Goal: Task Accomplishment & Management: Complete application form

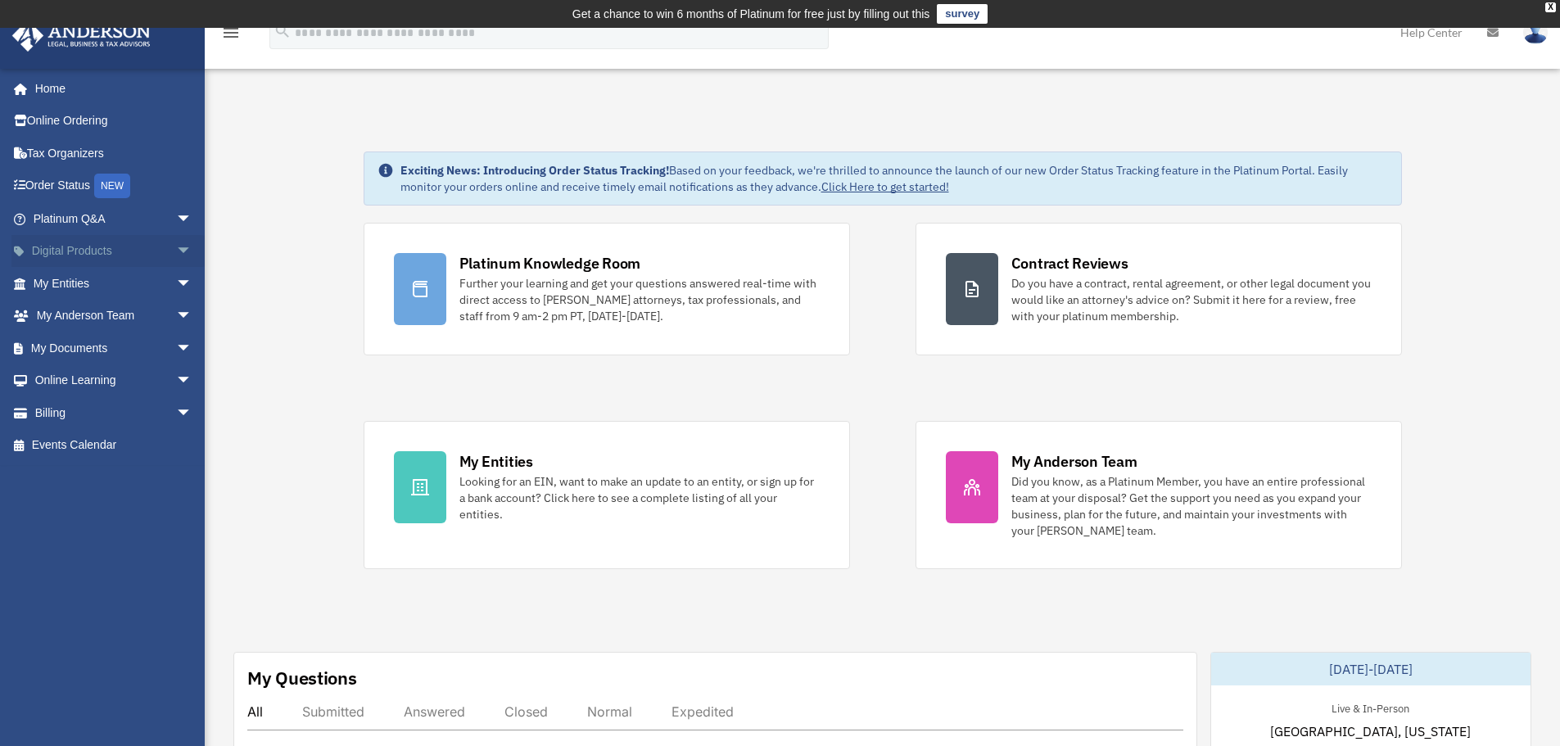
click at [179, 251] on span "arrow_drop_down" at bounding box center [192, 252] width 33 height 34
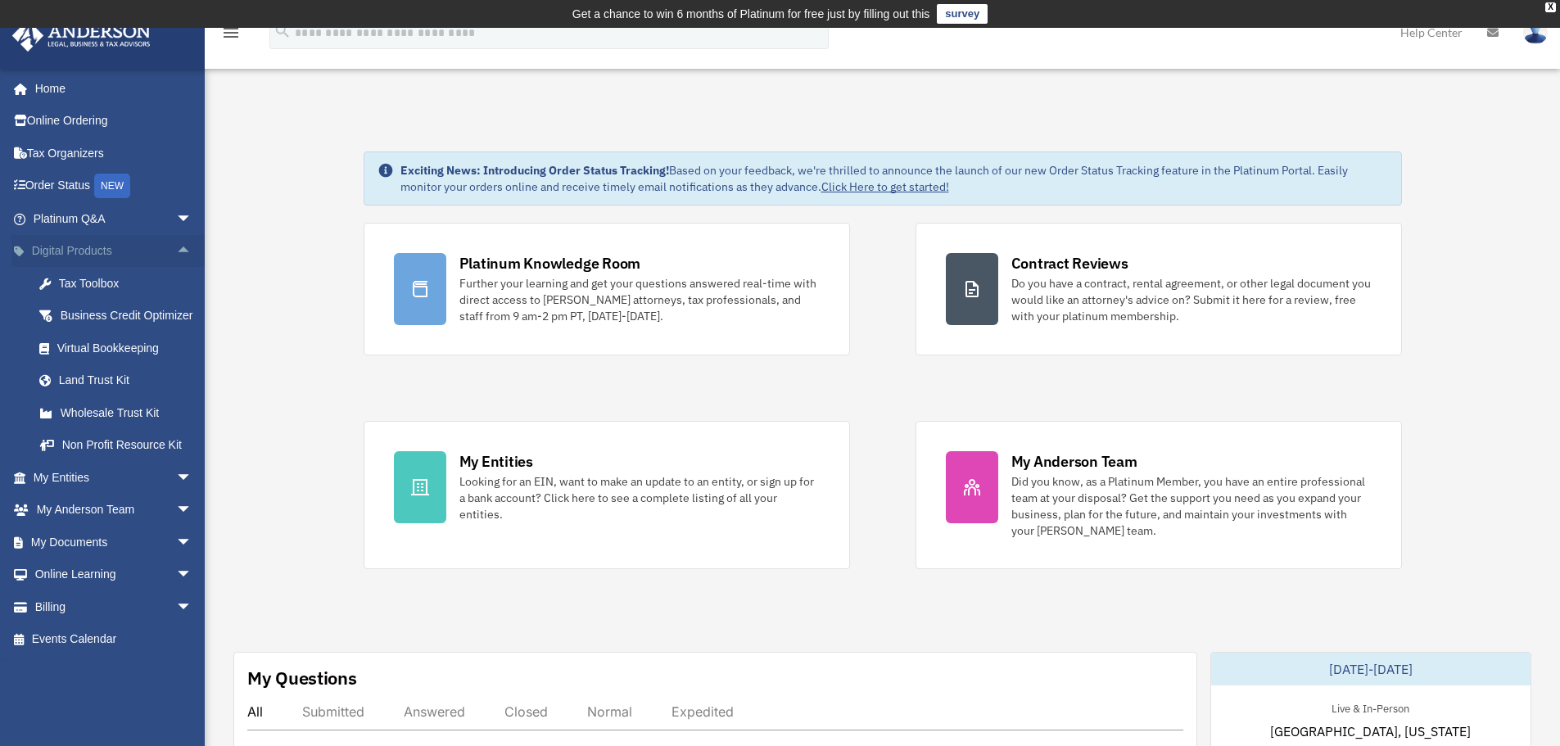
click at [178, 252] on span "arrow_drop_up" at bounding box center [192, 252] width 33 height 34
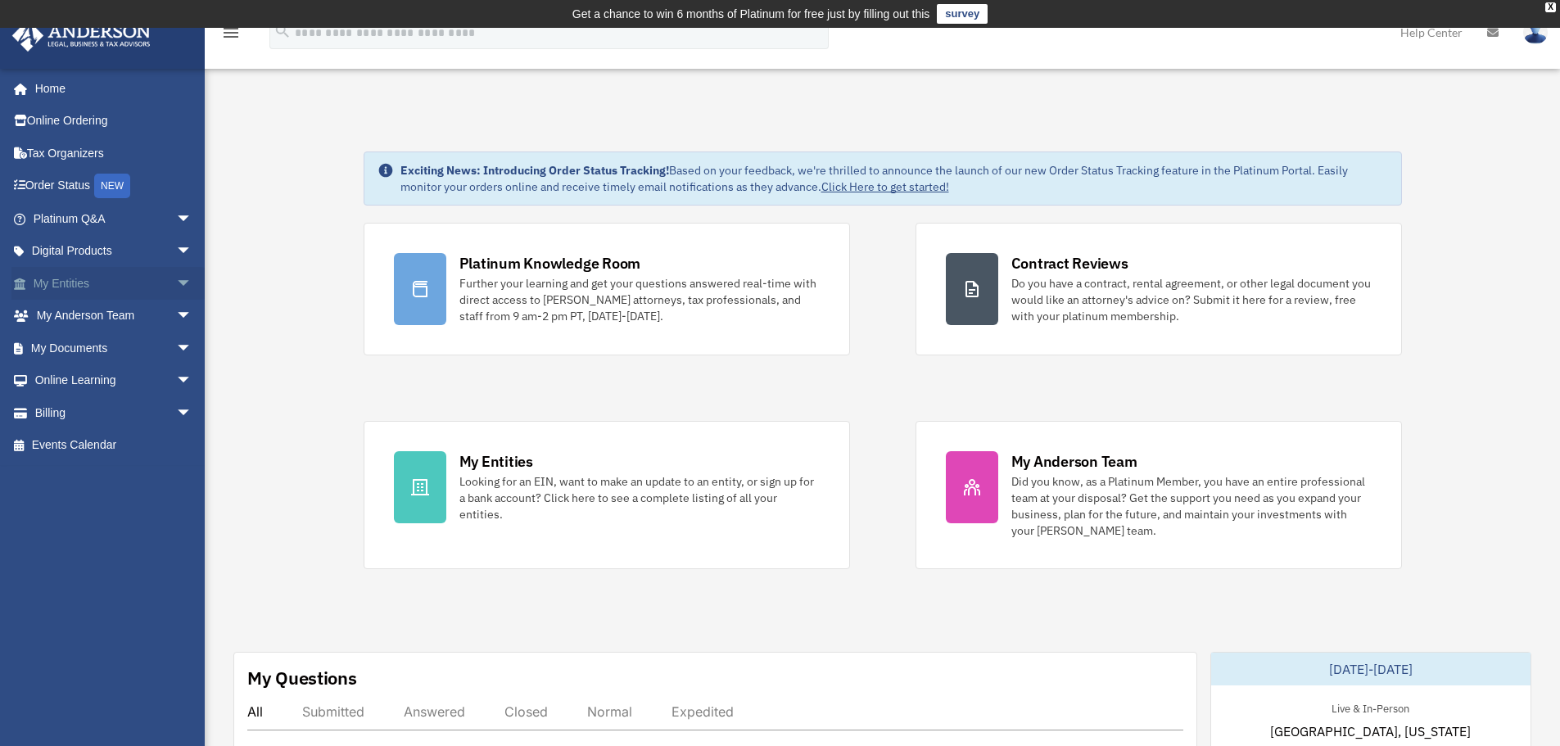
click at [186, 283] on span "arrow_drop_down" at bounding box center [192, 284] width 33 height 34
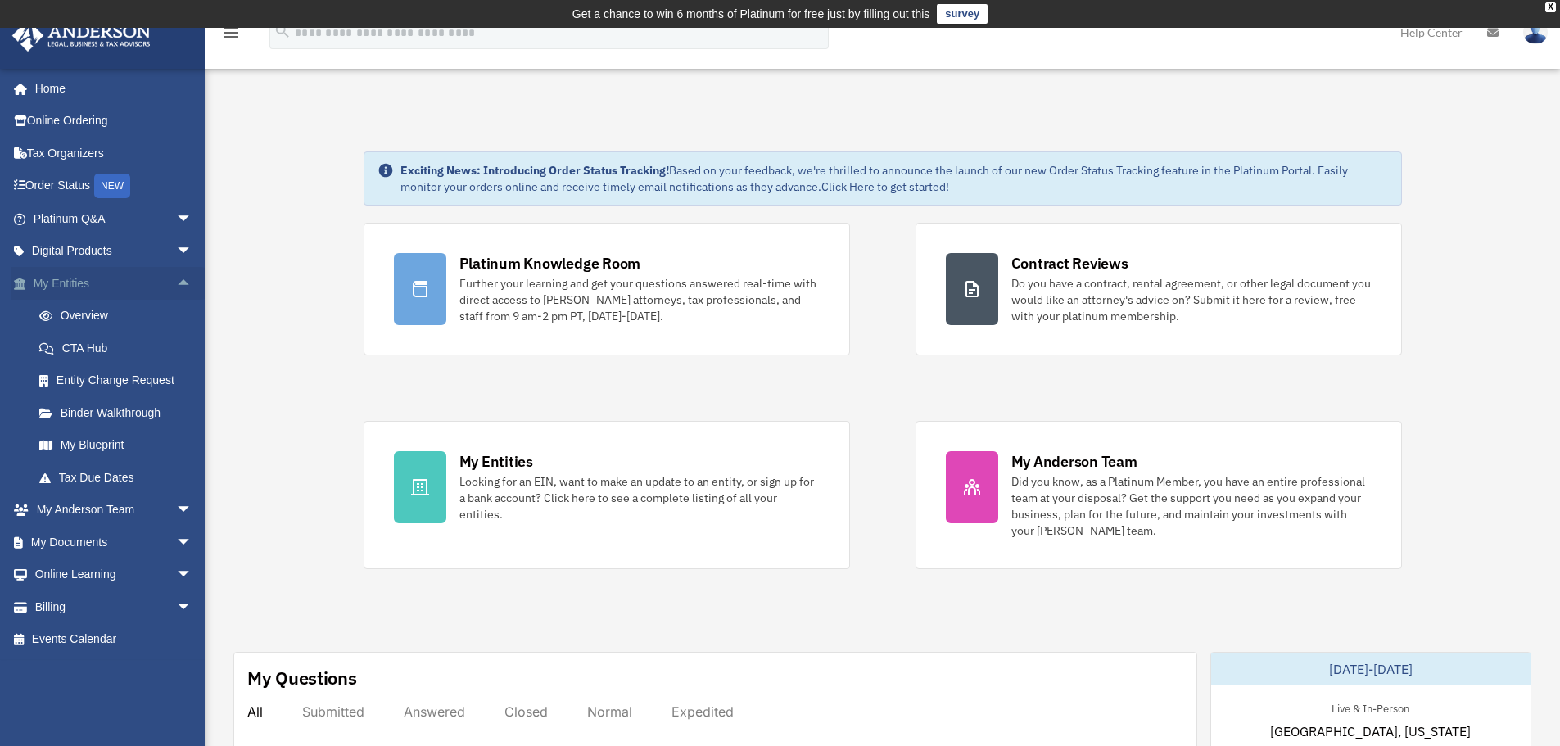
click at [176, 283] on span "arrow_drop_up" at bounding box center [192, 284] width 33 height 34
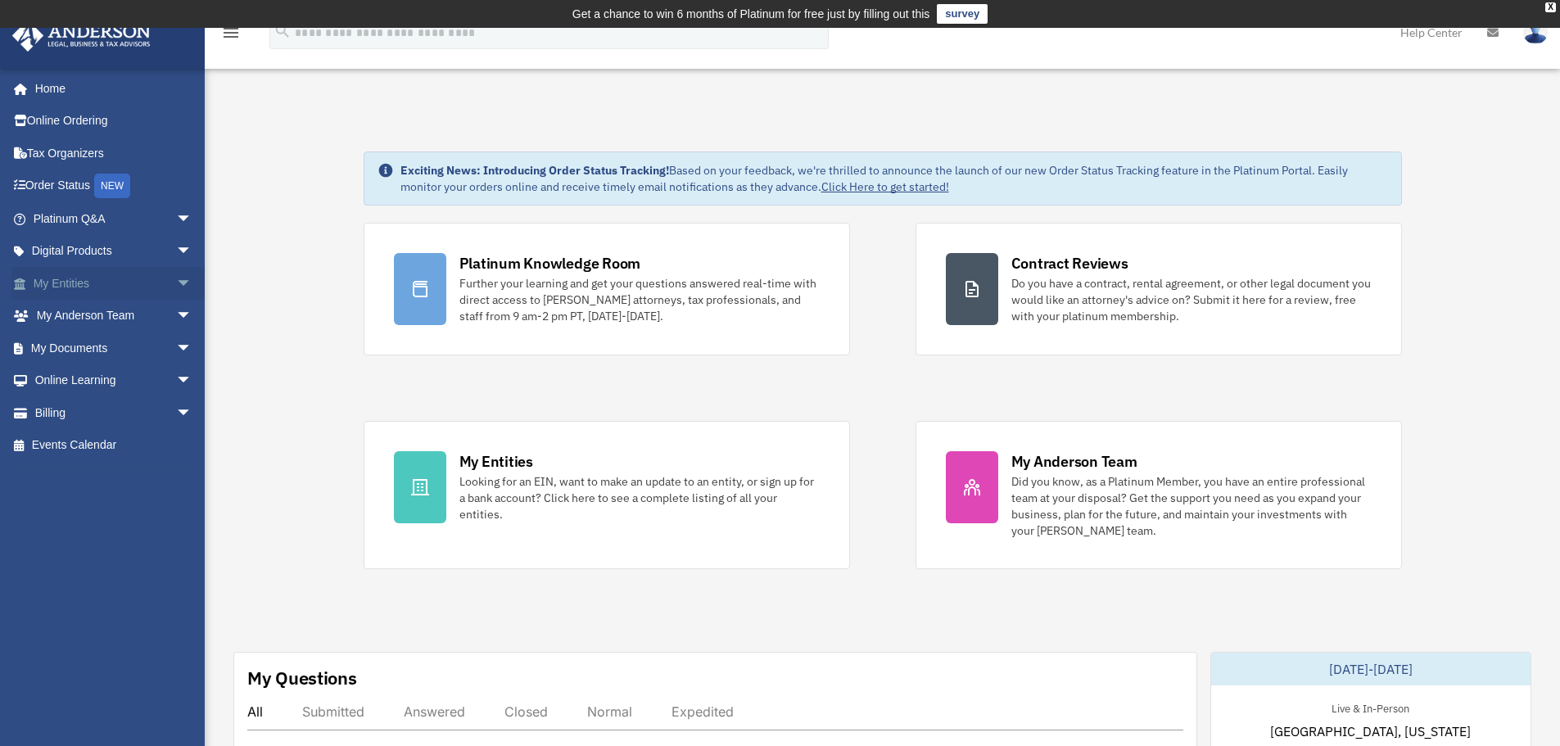
click at [176, 288] on span "arrow_drop_down" at bounding box center [192, 284] width 33 height 34
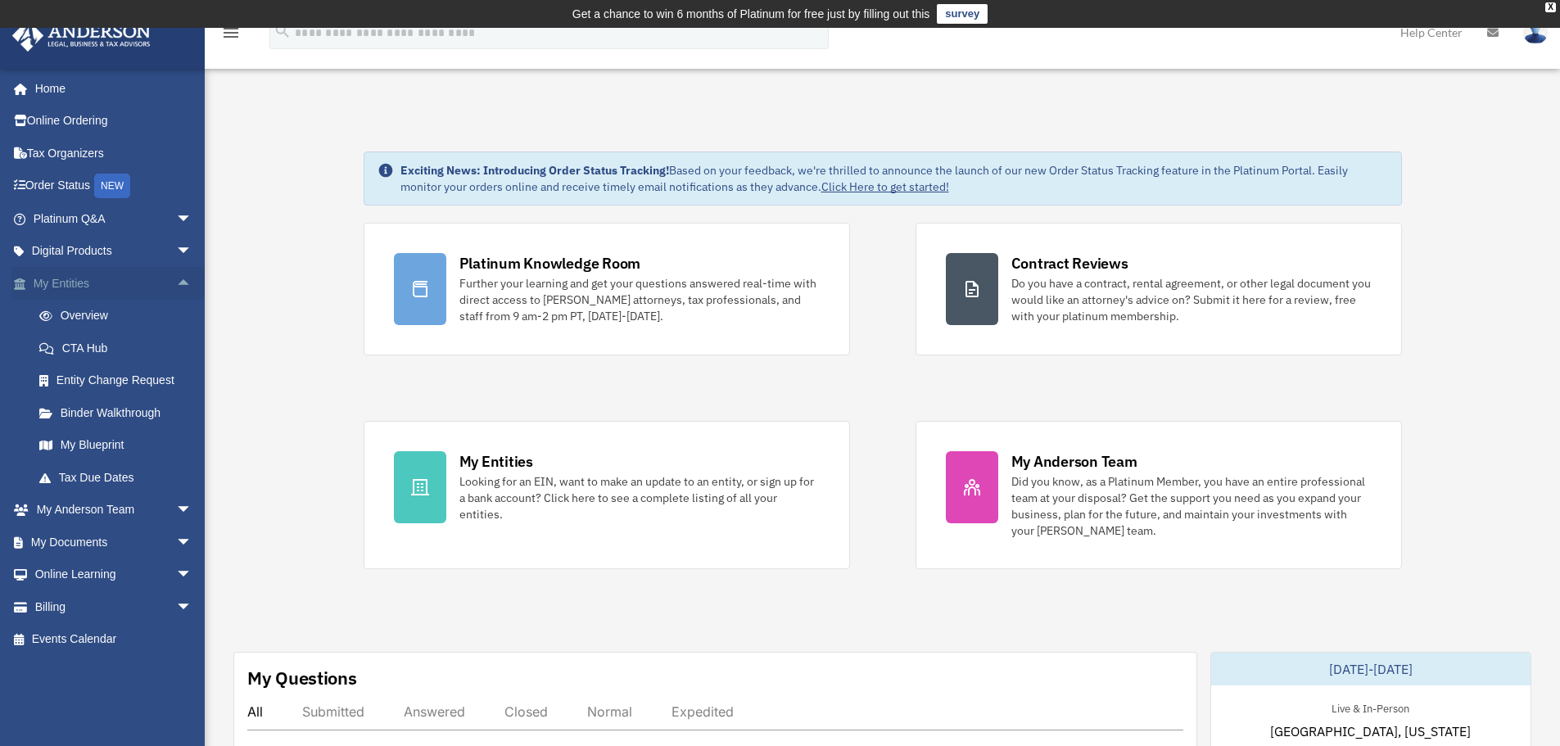
click at [176, 288] on span "arrow_drop_up" at bounding box center [192, 284] width 33 height 34
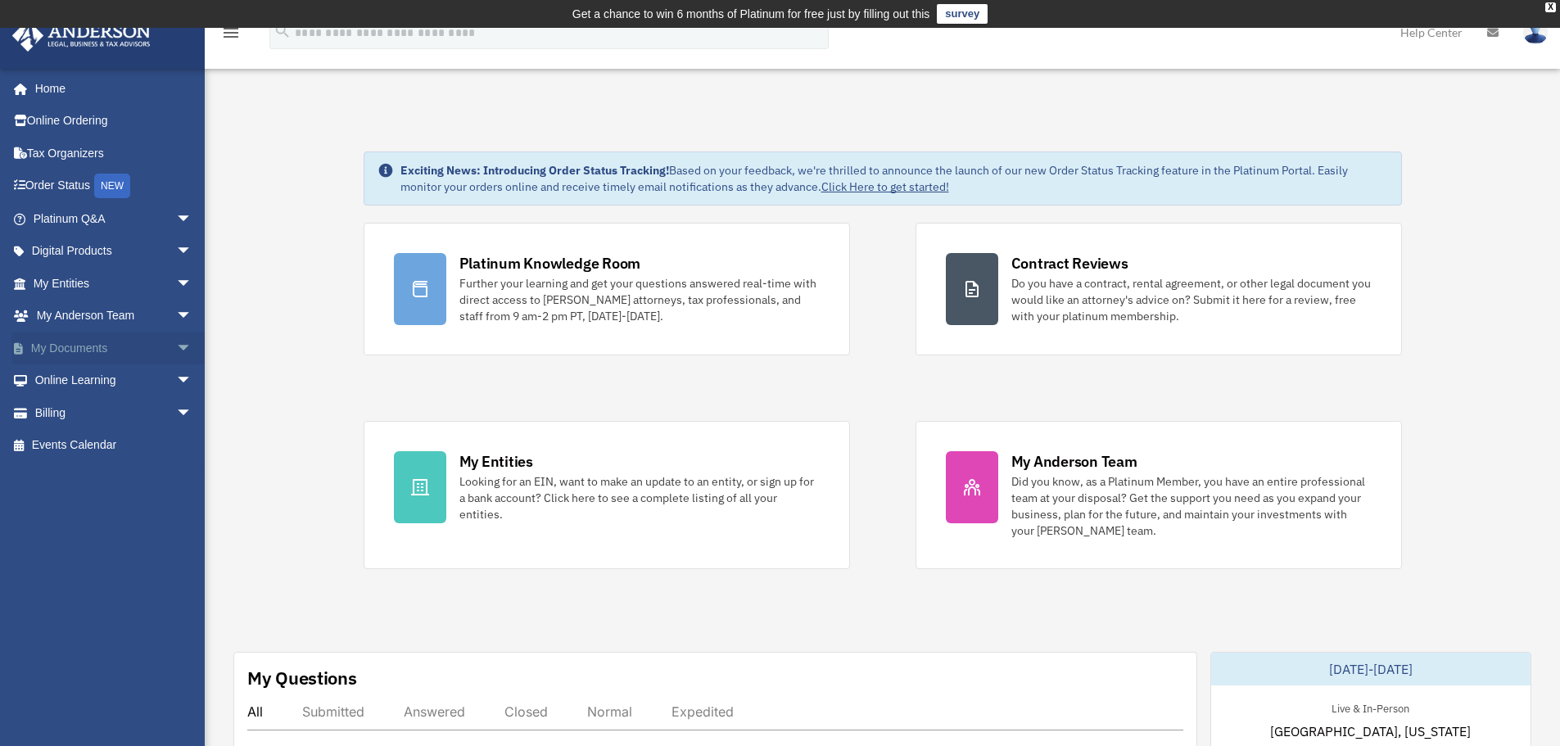
click at [176, 335] on span "arrow_drop_down" at bounding box center [192, 349] width 33 height 34
click at [176, 346] on span "arrow_drop_up" at bounding box center [192, 349] width 33 height 34
click at [176, 224] on span "arrow_drop_down" at bounding box center [192, 219] width 33 height 34
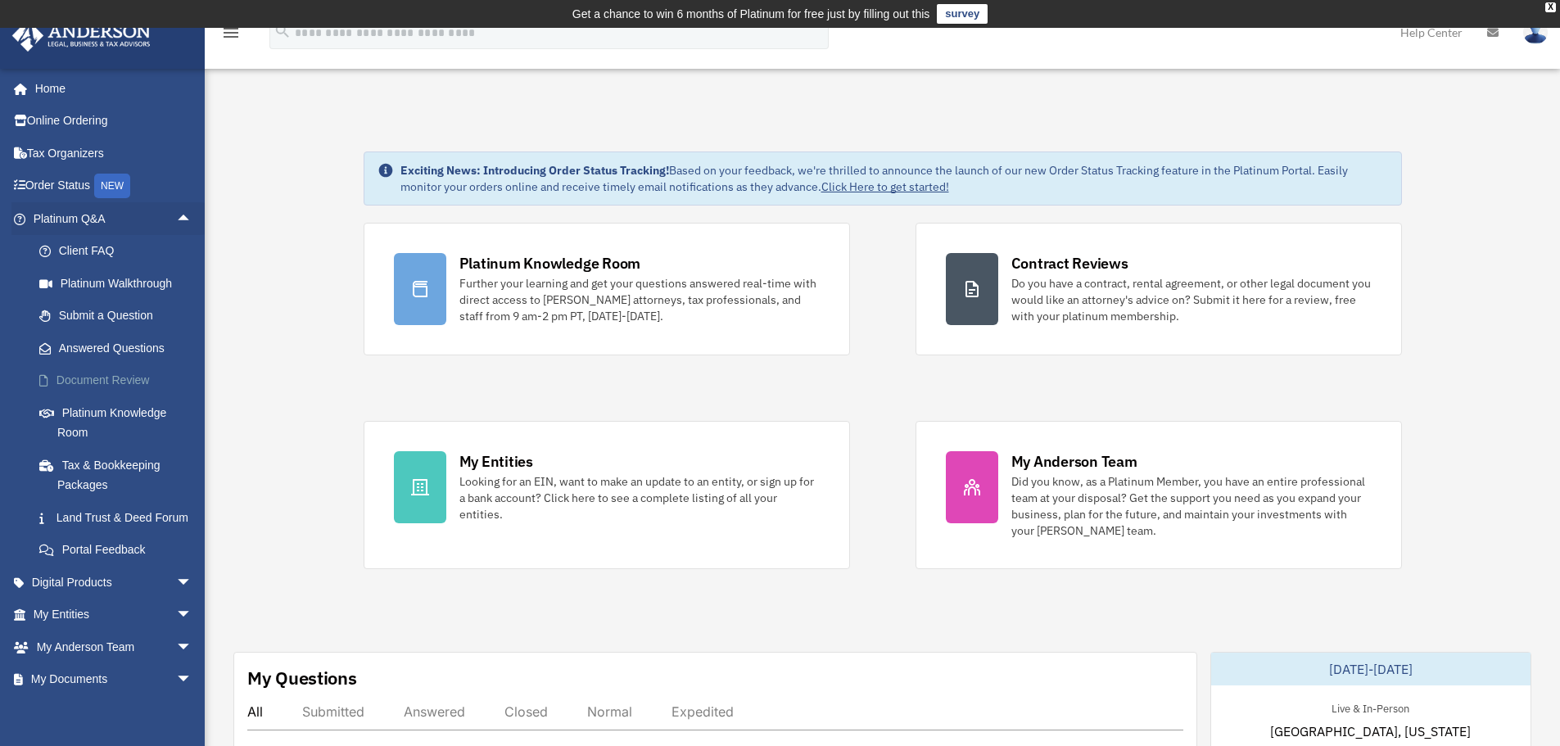
click at [121, 387] on link "Document Review" at bounding box center [120, 380] width 194 height 33
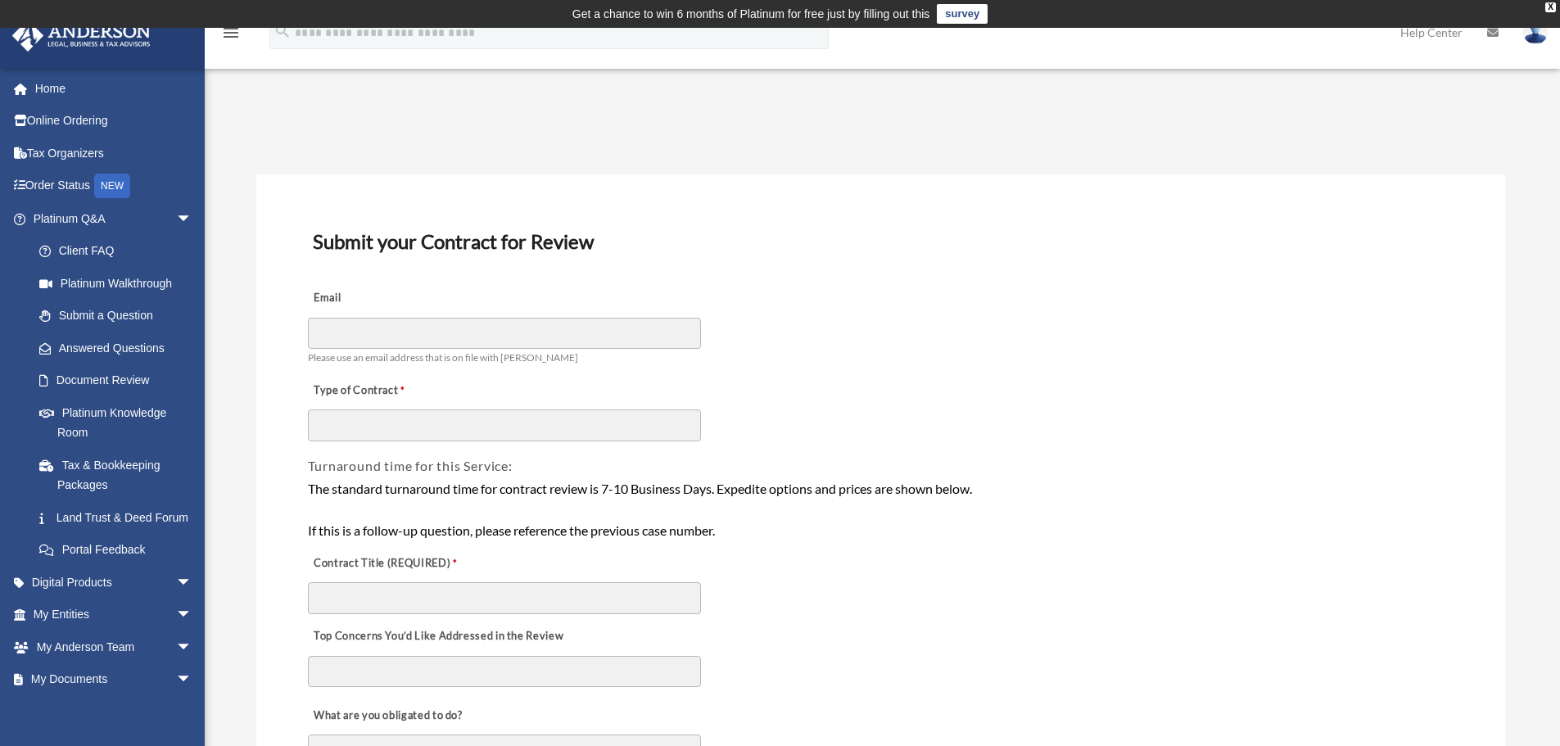
click at [654, 491] on div "The standard turnaround time for contract review is 7-10 Business Days. Expedit…" at bounding box center [881, 509] width 1146 height 63
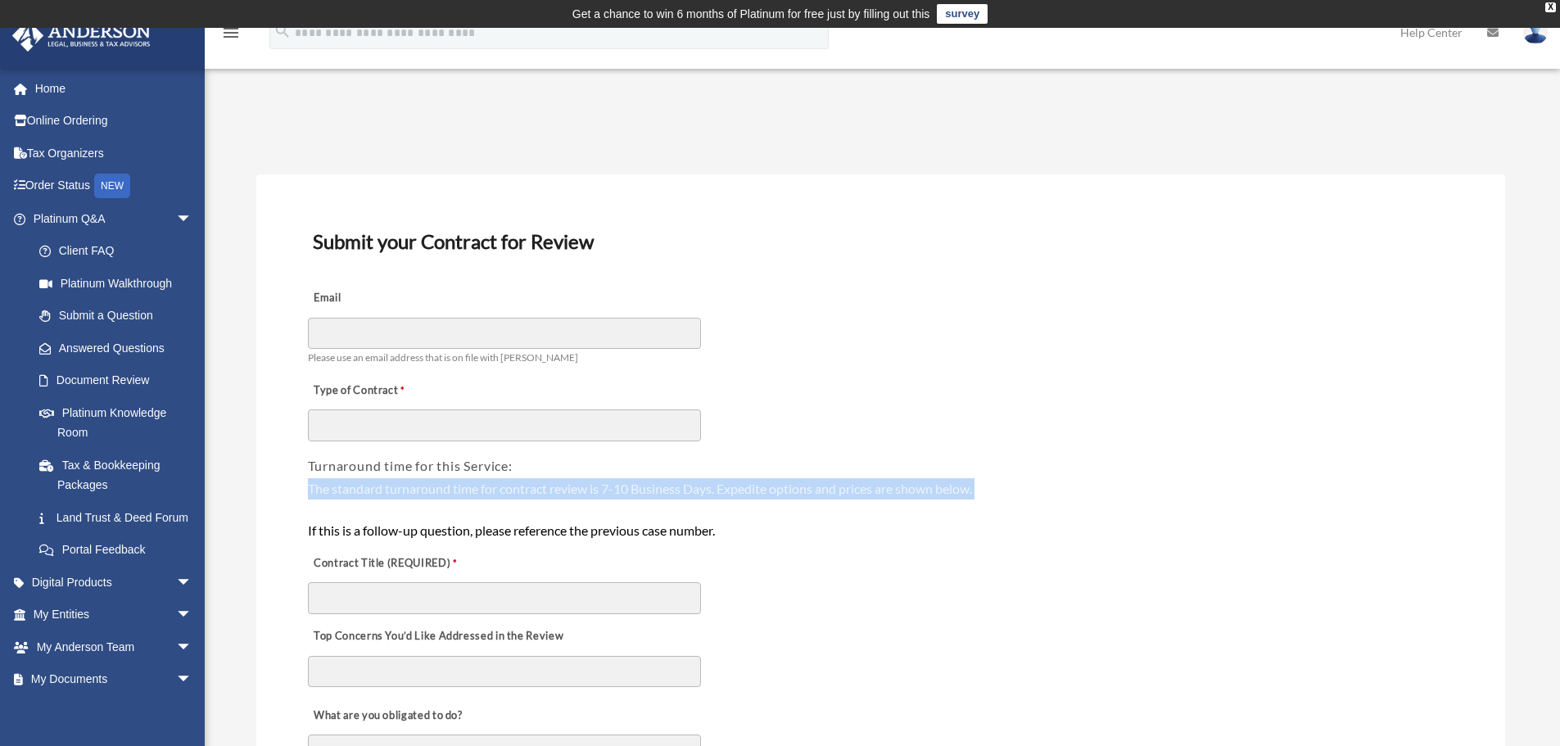
click at [654, 491] on div "The standard turnaround time for contract review is 7-10 Business Days. Expedit…" at bounding box center [881, 509] width 1146 height 63
click at [600, 491] on div "The standard turnaround time for contract review is 7-10 Business Days. Expedit…" at bounding box center [881, 509] width 1146 height 63
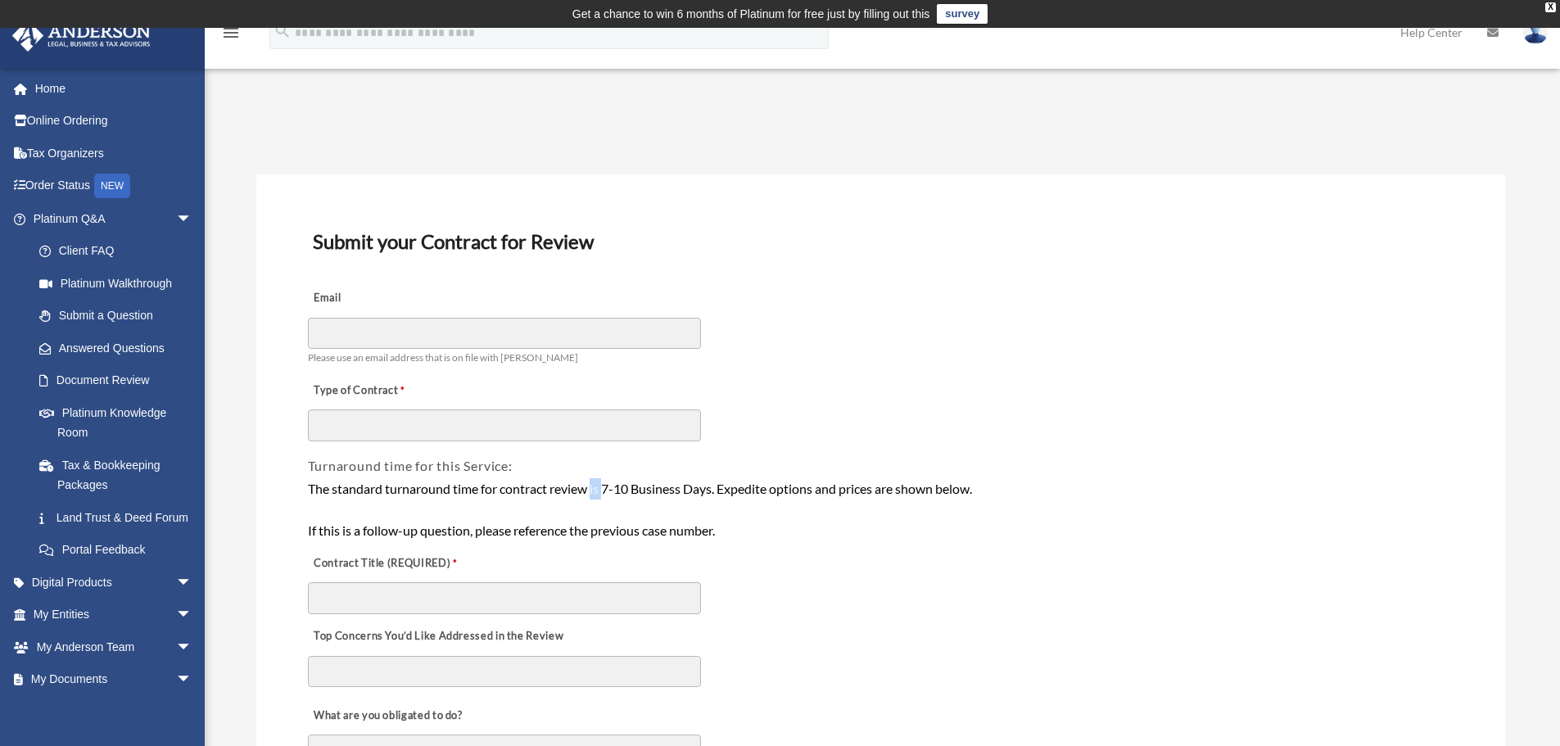
click at [600, 491] on div "The standard turnaround time for contract review is 7-10 Business Days. Expedit…" at bounding box center [881, 509] width 1146 height 63
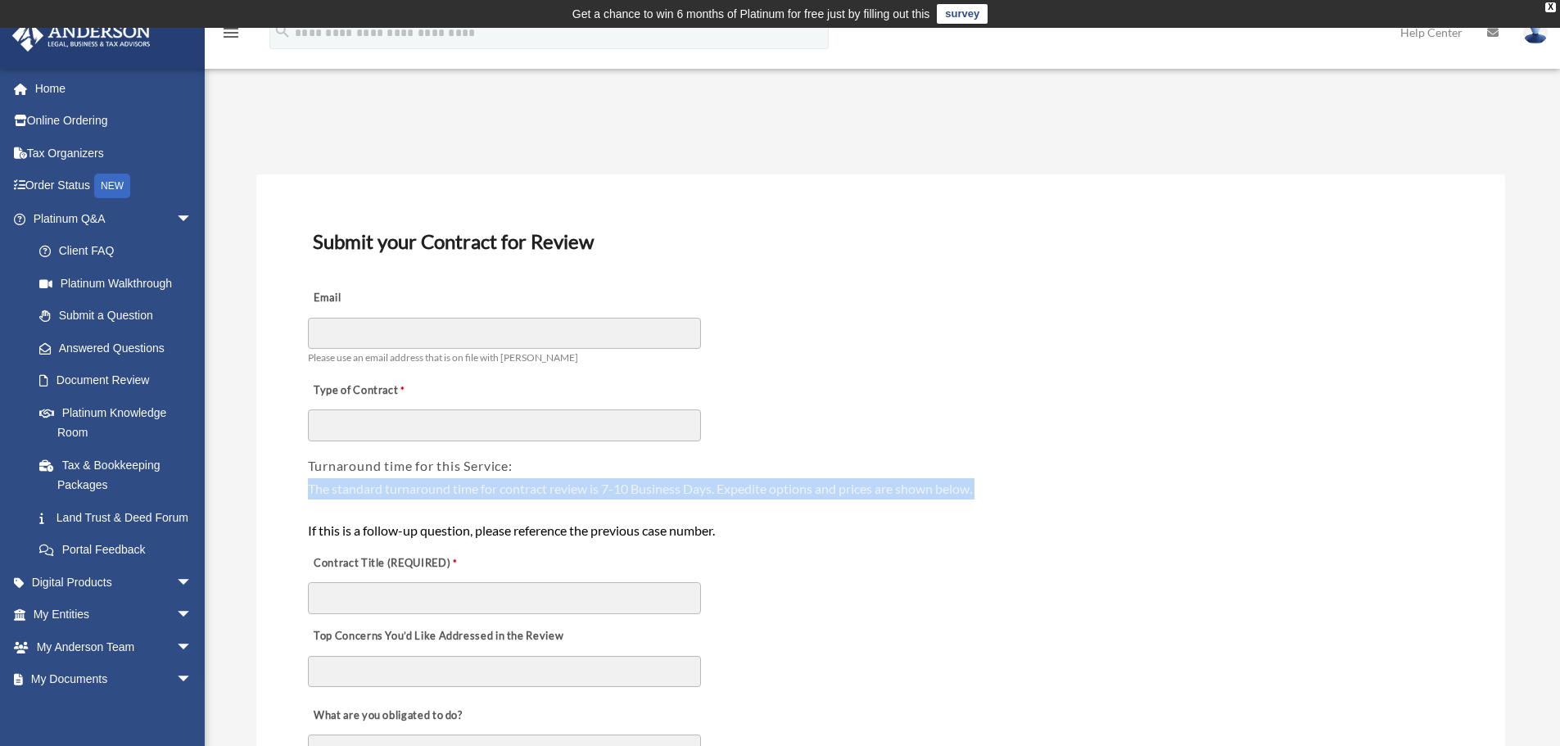
click at [600, 491] on div "The standard turnaround time for contract review is 7-10 Business Days. Expedit…" at bounding box center [881, 509] width 1146 height 63
click at [646, 491] on div "The standard turnaround time for contract review is 7-10 Business Days. Expedit…" at bounding box center [881, 509] width 1146 height 63
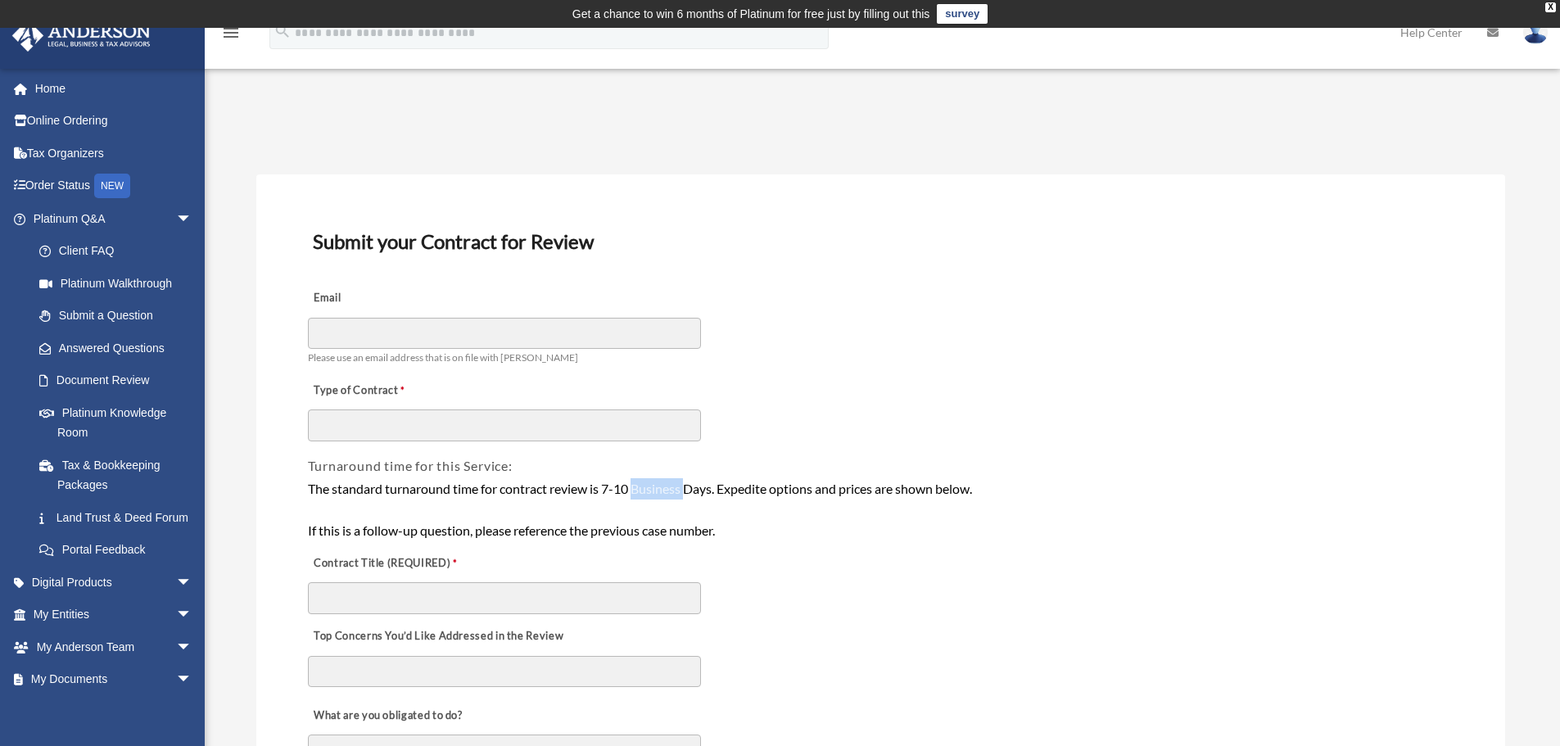
click at [646, 491] on div "The standard turnaround time for contract review is 7-10 Business Days. Expedit…" at bounding box center [881, 509] width 1146 height 63
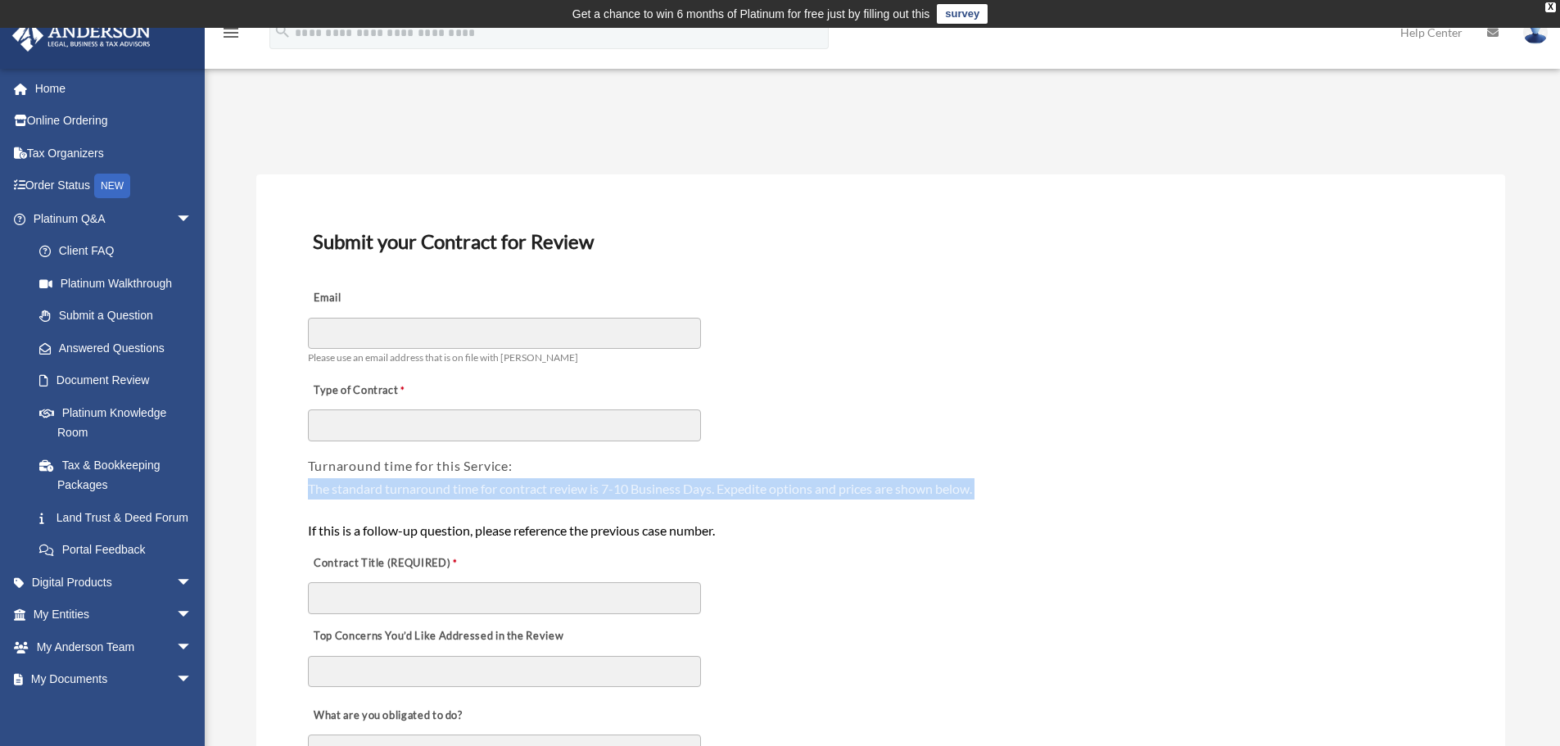
click at [646, 491] on div "The standard turnaround time for contract review is 7-10 Business Days. Expedit…" at bounding box center [881, 509] width 1146 height 63
click at [600, 492] on div "The standard turnaround time for contract review is 7-10 Business Days. Expedit…" at bounding box center [881, 509] width 1146 height 63
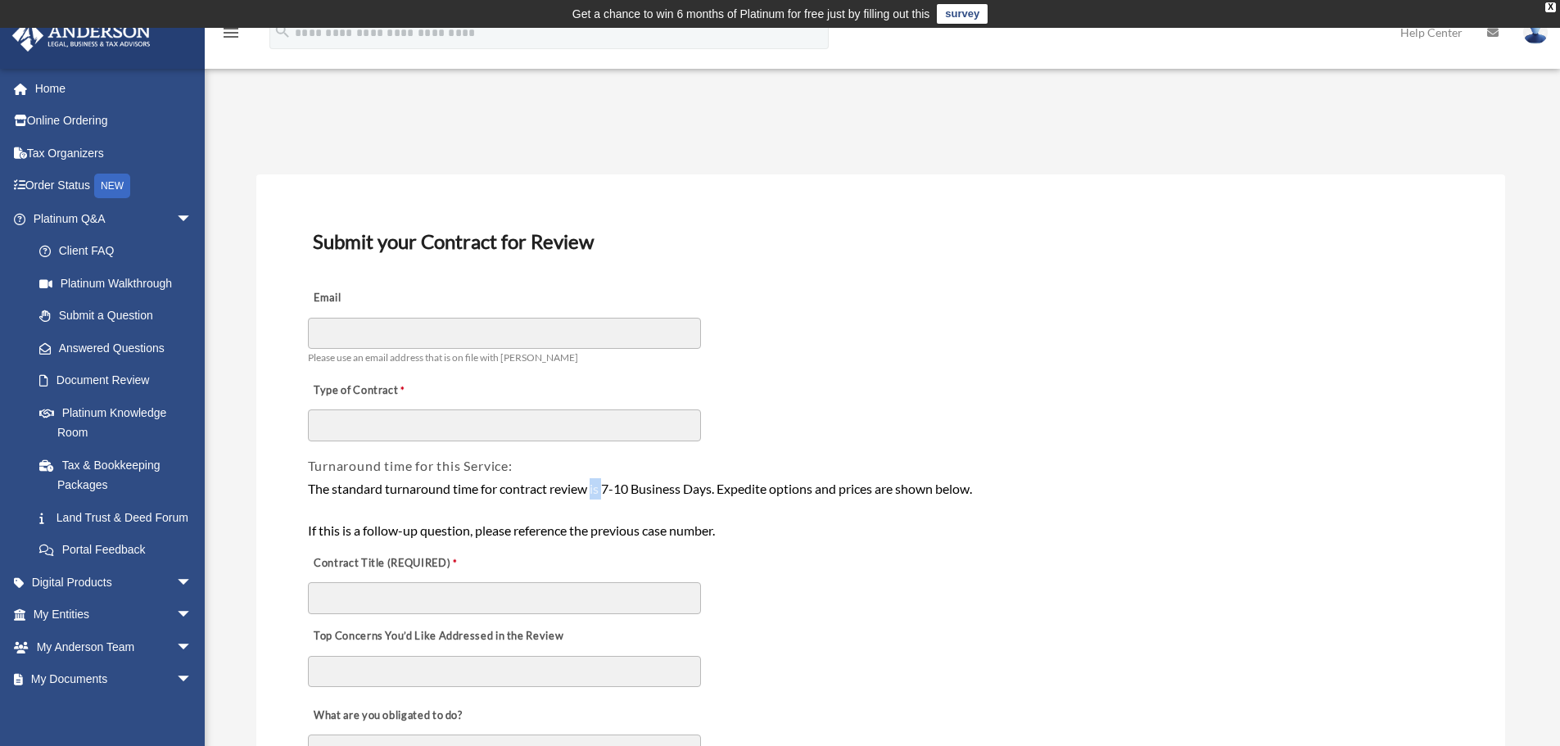
click at [600, 492] on div "The standard turnaround time for contract review is 7-10 Business Days. Expedit…" at bounding box center [881, 509] width 1146 height 63
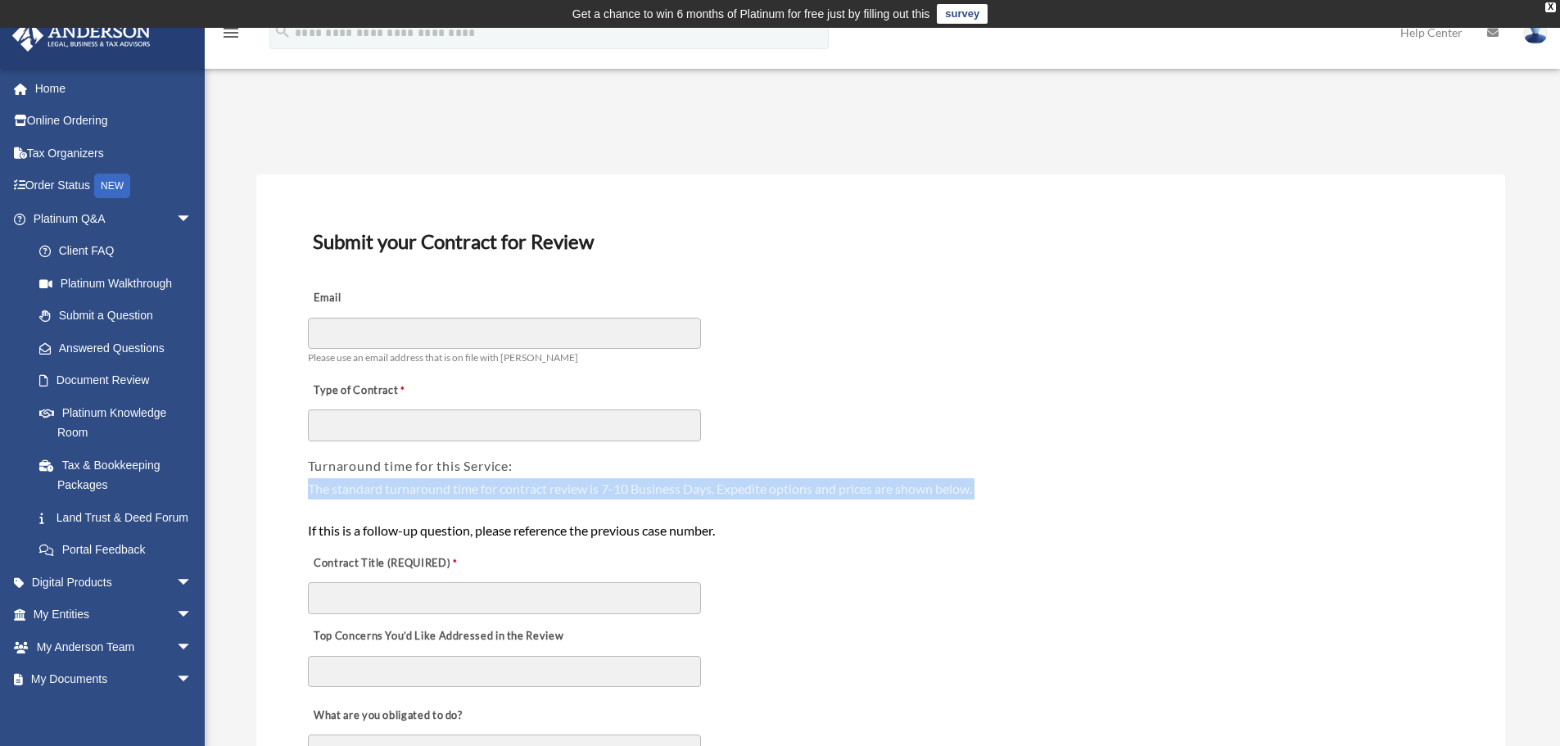
click at [600, 492] on div "The standard turnaround time for contract review is 7-10 Business Days. Expedit…" at bounding box center [881, 509] width 1146 height 63
click at [666, 493] on div "The standard turnaround time for contract review is 7-10 Business Days. Expedit…" at bounding box center [881, 509] width 1146 height 63
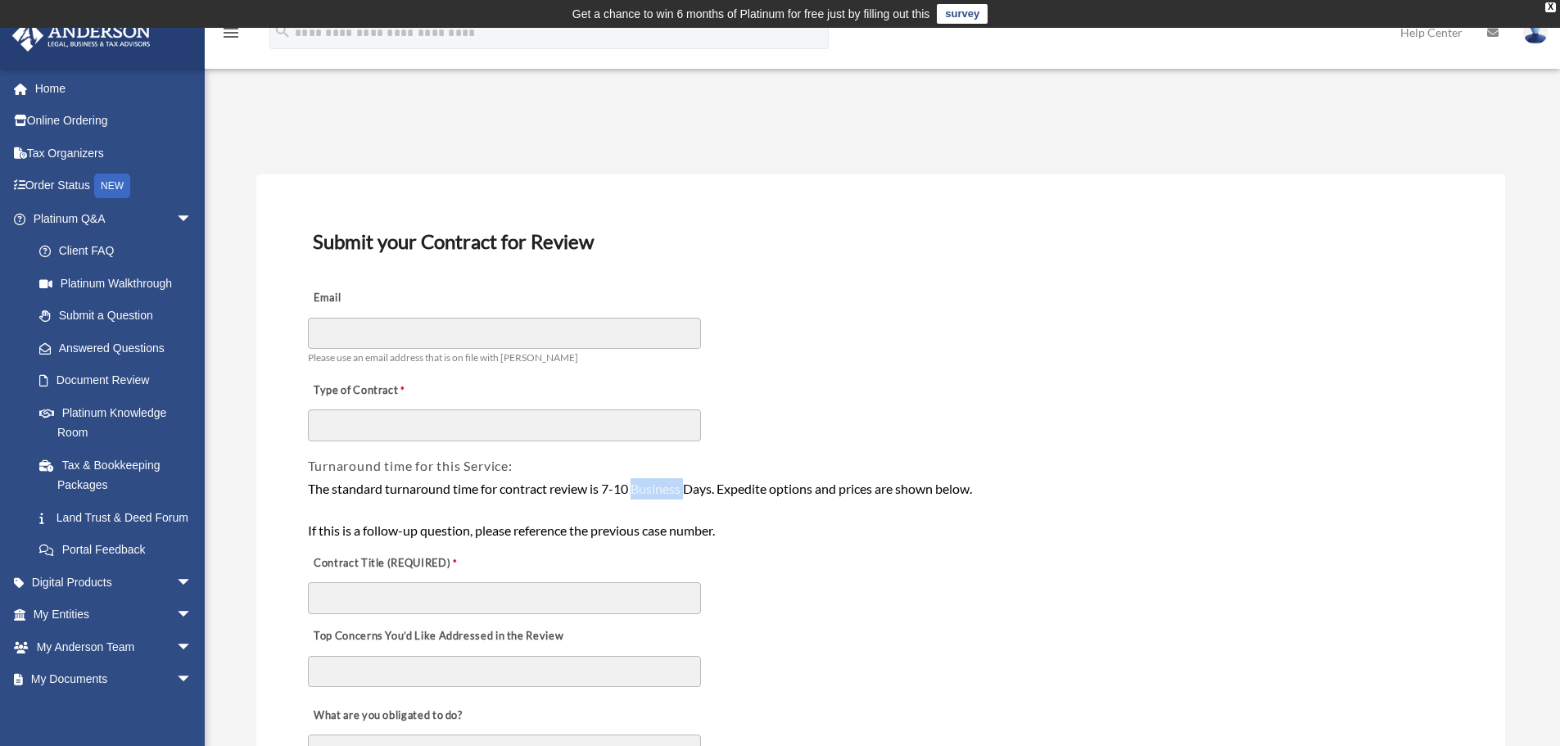
click at [666, 493] on div "The standard turnaround time for contract review is 7-10 Business Days. Expedit…" at bounding box center [881, 509] width 1146 height 63
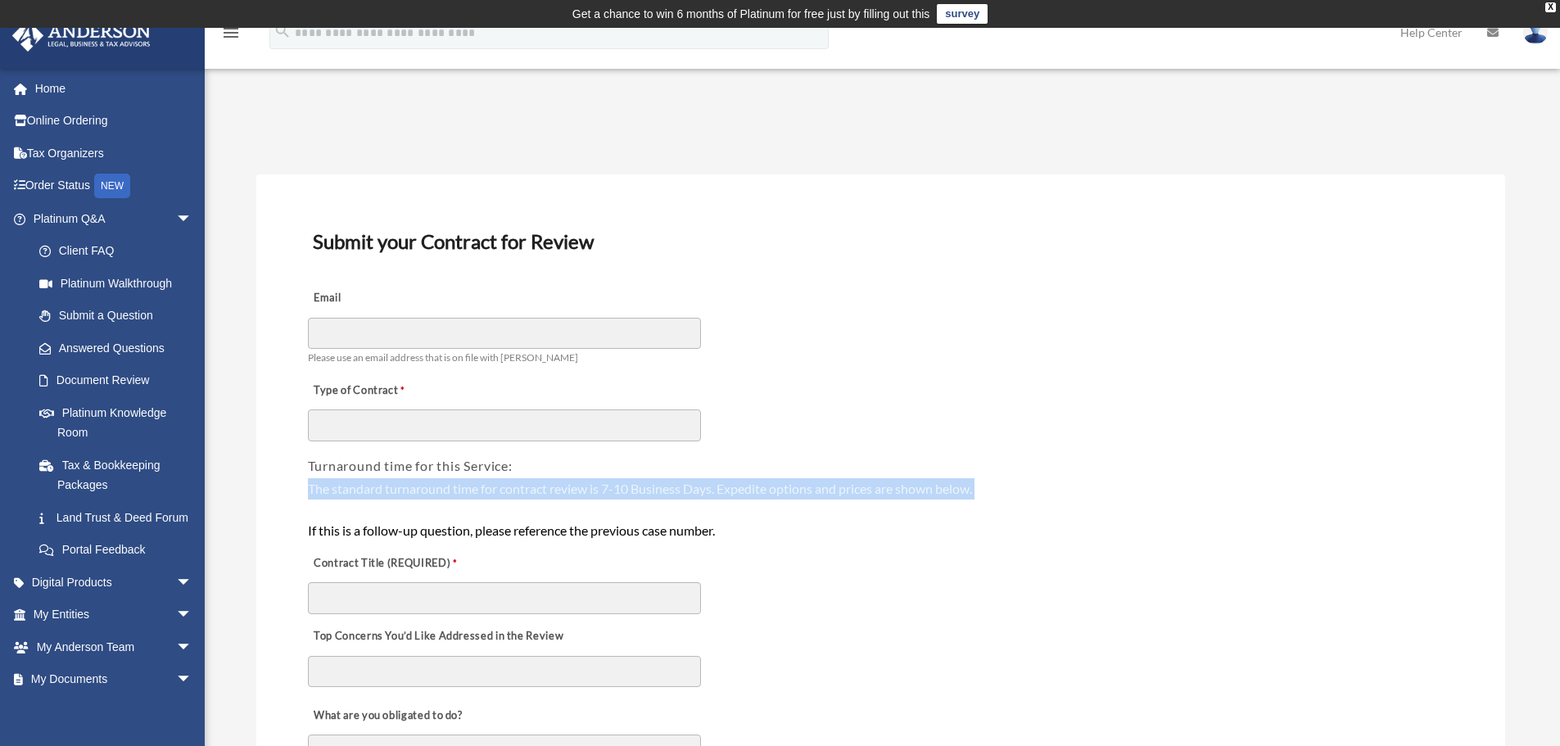
click at [666, 493] on div "The standard turnaround time for contract review is 7-10 Business Days. Expedit…" at bounding box center [881, 509] width 1146 height 63
click at [609, 493] on div "The standard turnaround time for contract review is 7-10 Business Days. Expedit…" at bounding box center [881, 509] width 1146 height 63
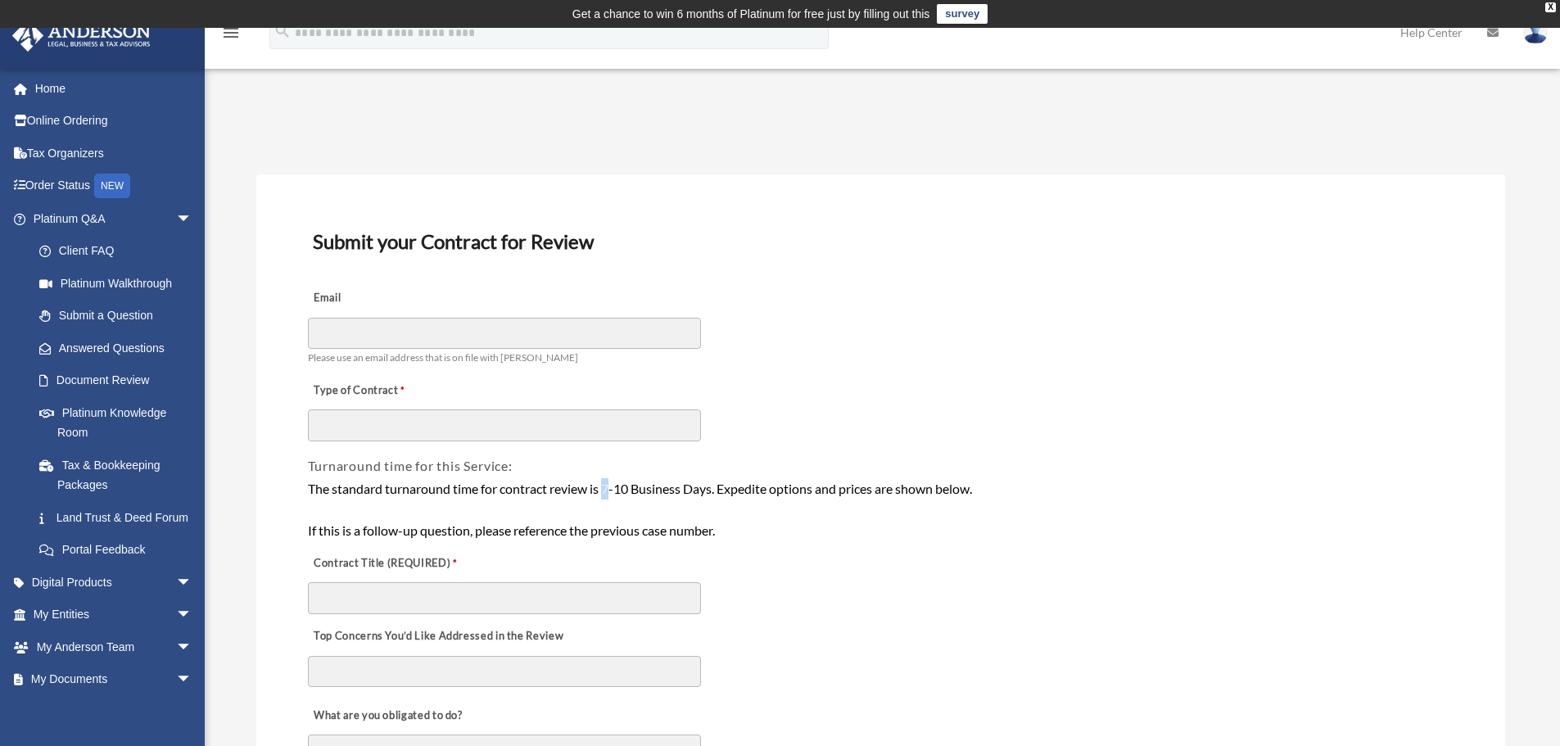
click at [609, 493] on div "The standard turnaround time for contract review is 7-10 Business Days. Expedit…" at bounding box center [881, 509] width 1146 height 63
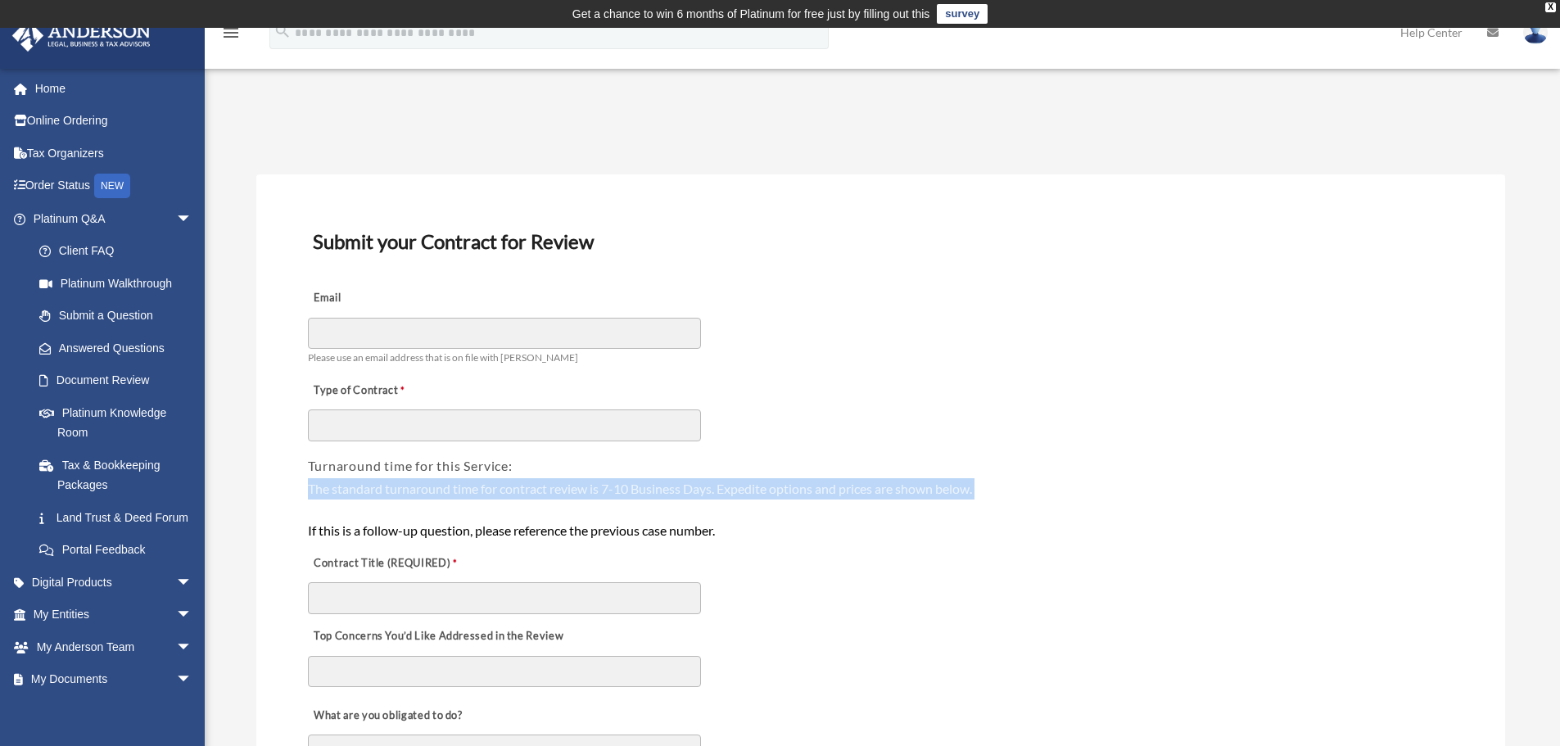
click at [609, 493] on div "The standard turnaround time for contract review is 7-10 Business Days. Expedit…" at bounding box center [881, 509] width 1146 height 63
click at [690, 496] on div "The standard turnaround time for contract review is 7-10 Business Days. Expedit…" at bounding box center [881, 509] width 1146 height 63
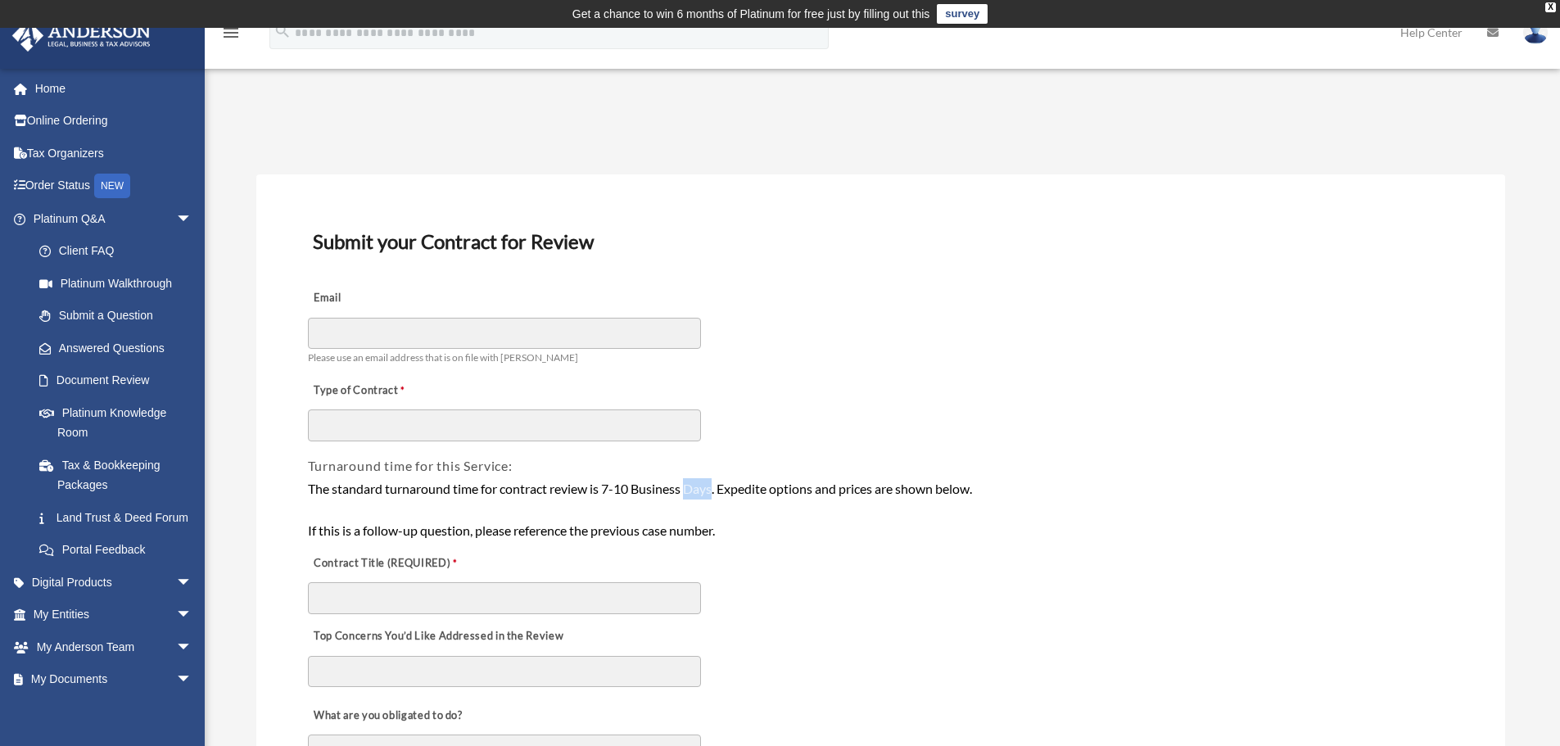
click at [690, 496] on div "The standard turnaround time for contract review is 7-10 Business Days. Expedit…" at bounding box center [881, 509] width 1146 height 63
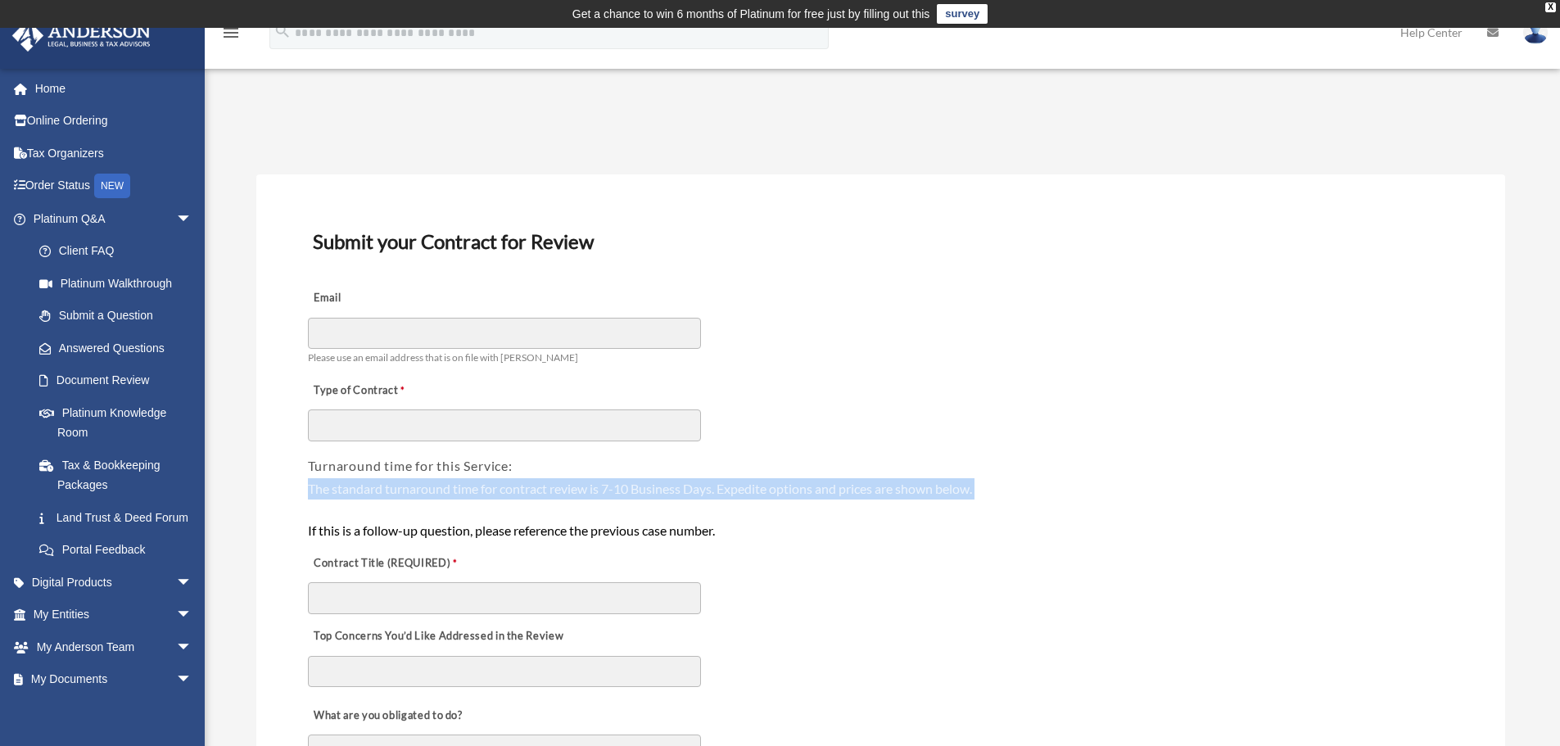
drag, startPoint x: 690, startPoint y: 496, endPoint x: 666, endPoint y: 496, distance: 23.8
click at [689, 496] on div "The standard turnaround time for contract review is 7-10 Business Days. Expedit…" at bounding box center [881, 509] width 1146 height 63
click at [632, 496] on div "The standard turnaround time for contract review is 7-10 Business Days. Expedit…" at bounding box center [881, 509] width 1146 height 63
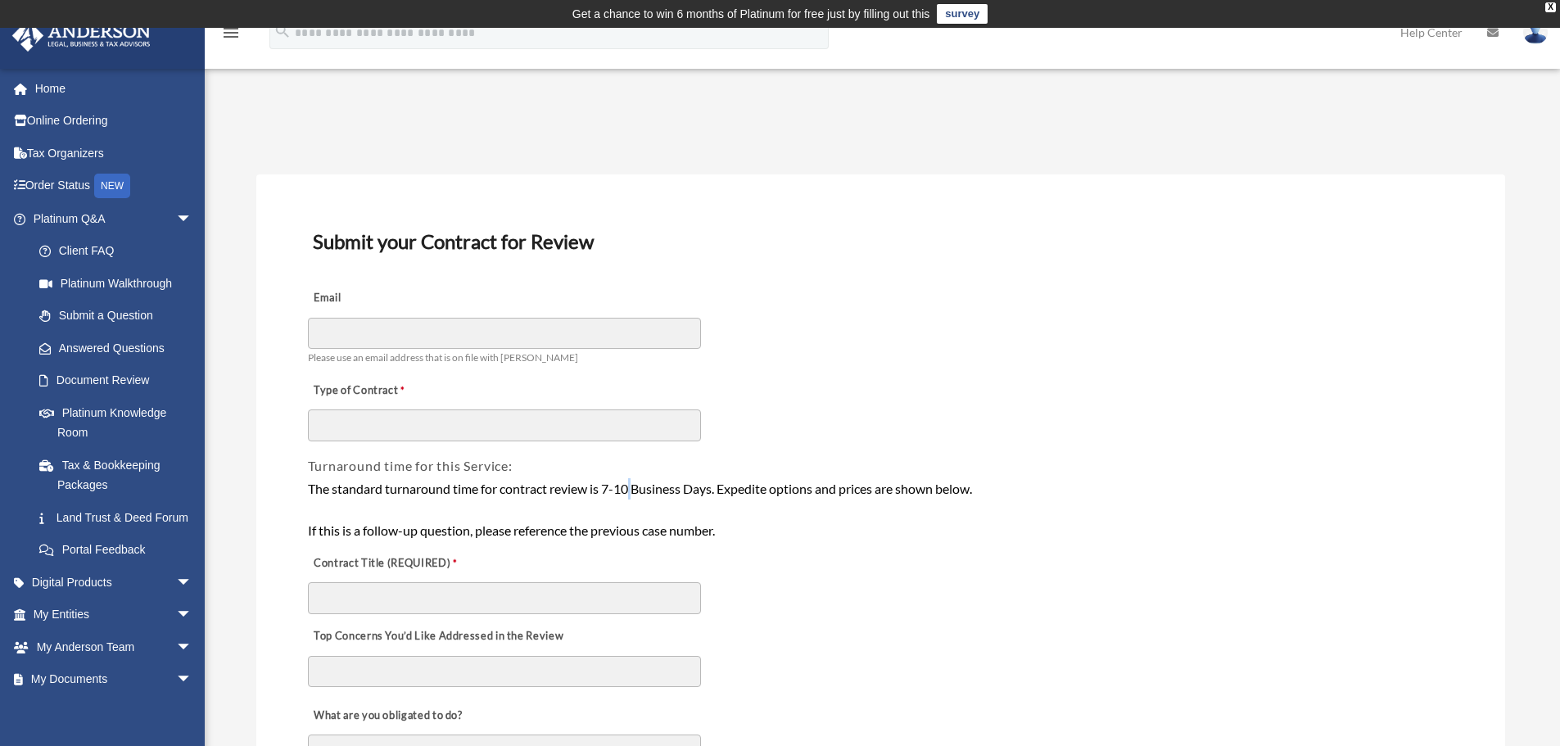
click at [632, 496] on div "The standard turnaround time for contract review is 7-10 Business Days. Expedit…" at bounding box center [881, 509] width 1146 height 63
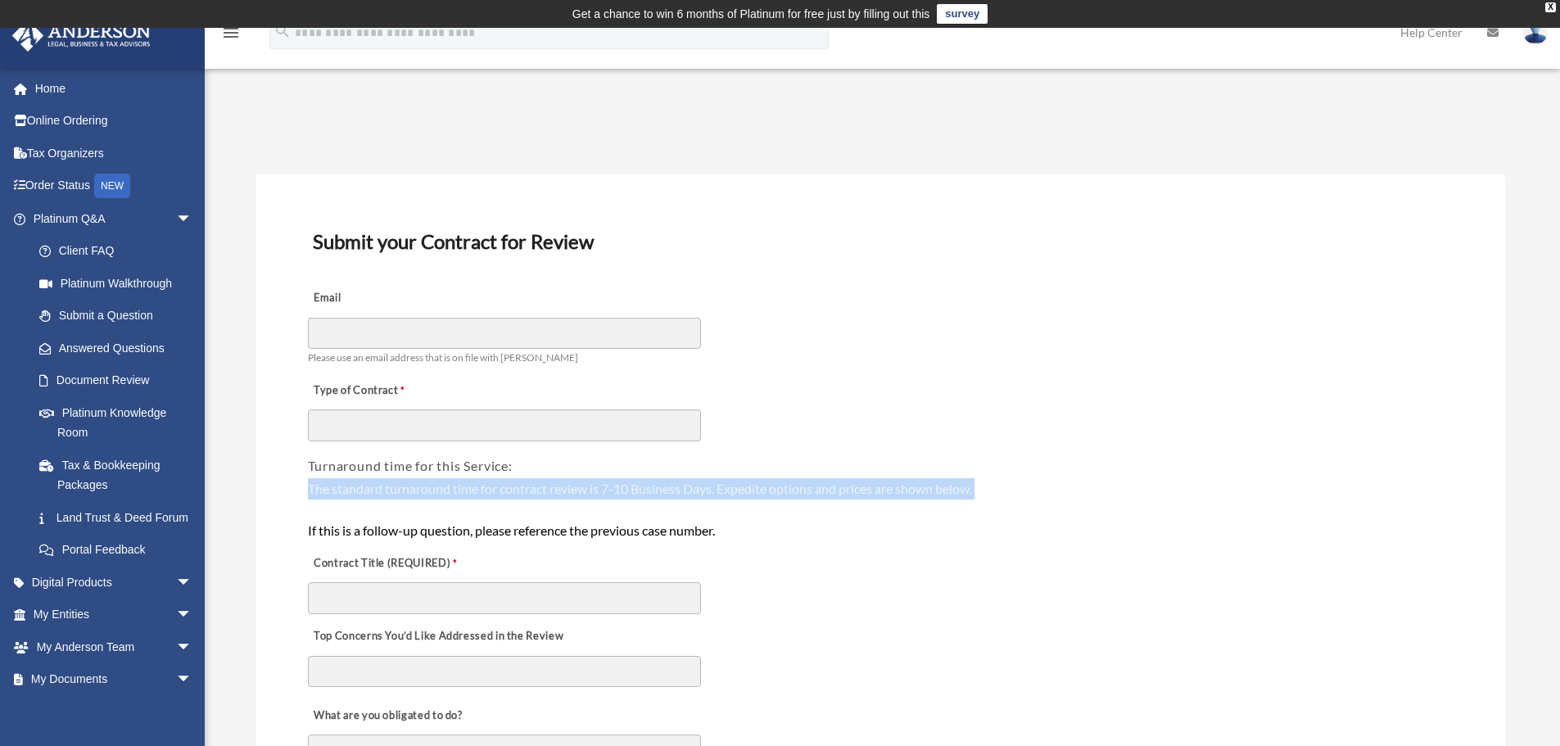
click at [632, 496] on div "The standard turnaround time for contract review is 7-10 Business Days. Expedit…" at bounding box center [881, 509] width 1146 height 63
click at [654, 493] on div "The standard turnaround time for contract review is 7-10 Business Days. Expedit…" at bounding box center [881, 509] width 1146 height 63
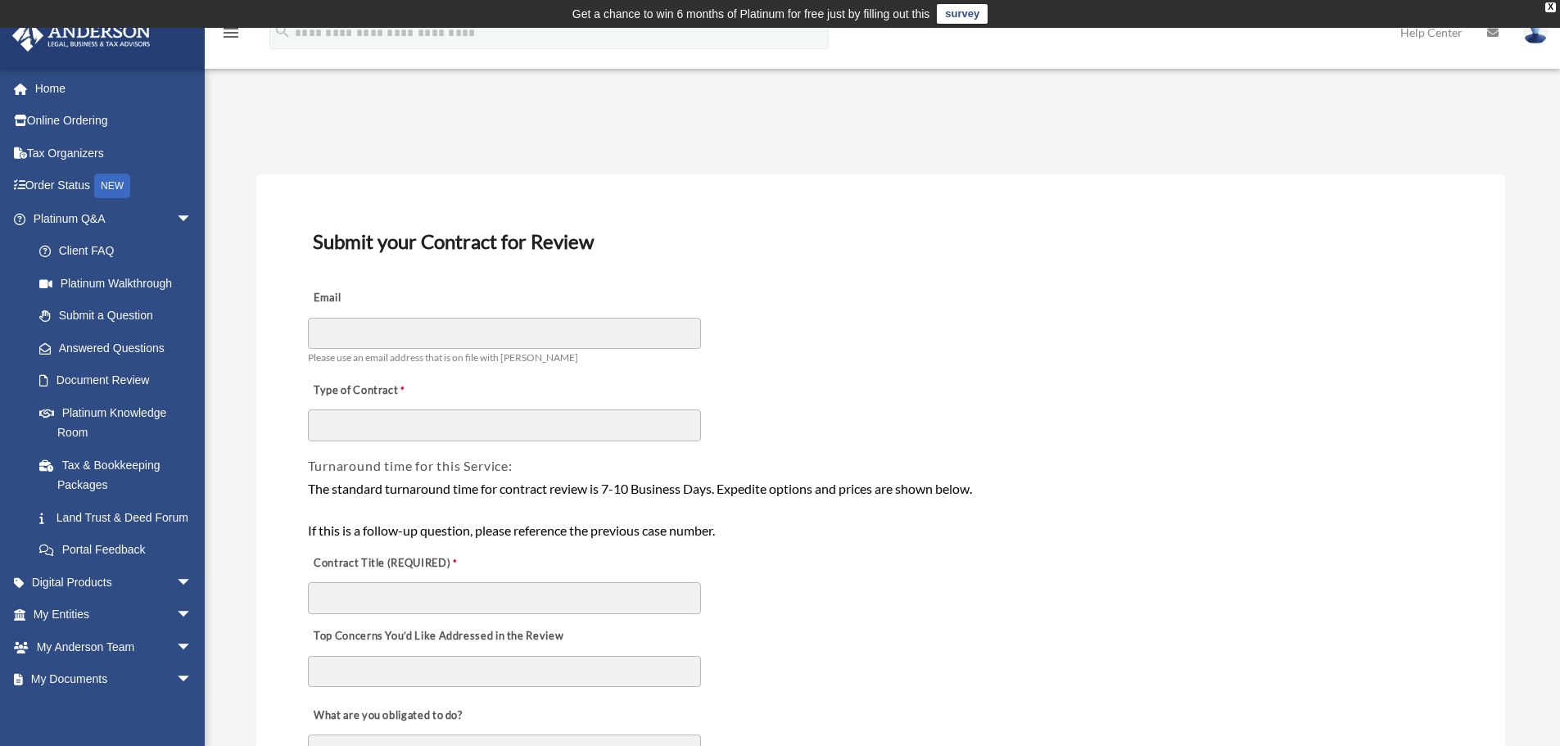
click at [458, 477] on div "The standard turnaround time for contract review is 7-10 Business Days. Expedit…" at bounding box center [880, 510] width 1149 height 66
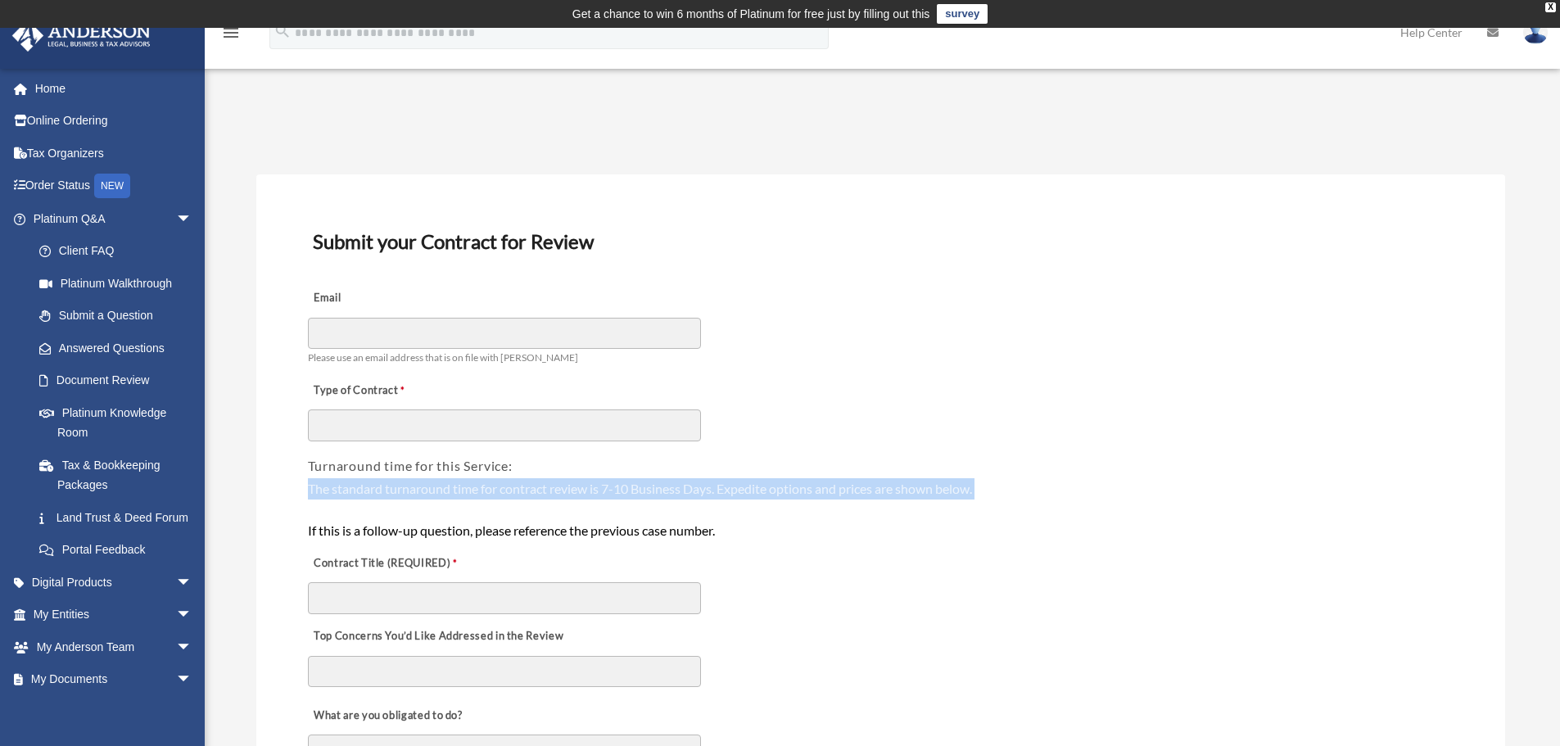
click at [458, 477] on div "The standard turnaround time for contract review is 7-10 Business Days. Expedit…" at bounding box center [880, 510] width 1149 height 66
click at [402, 496] on div "The standard turnaround time for contract review is 7-10 Business Days. Expedit…" at bounding box center [881, 509] width 1146 height 63
drag, startPoint x: 284, startPoint y: 482, endPoint x: 1019, endPoint y: 488, distance: 734.7
click at [934, 486] on div "The standard turnaround time for contract review is 7-10 Business Days. Expedit…" at bounding box center [881, 509] width 1146 height 63
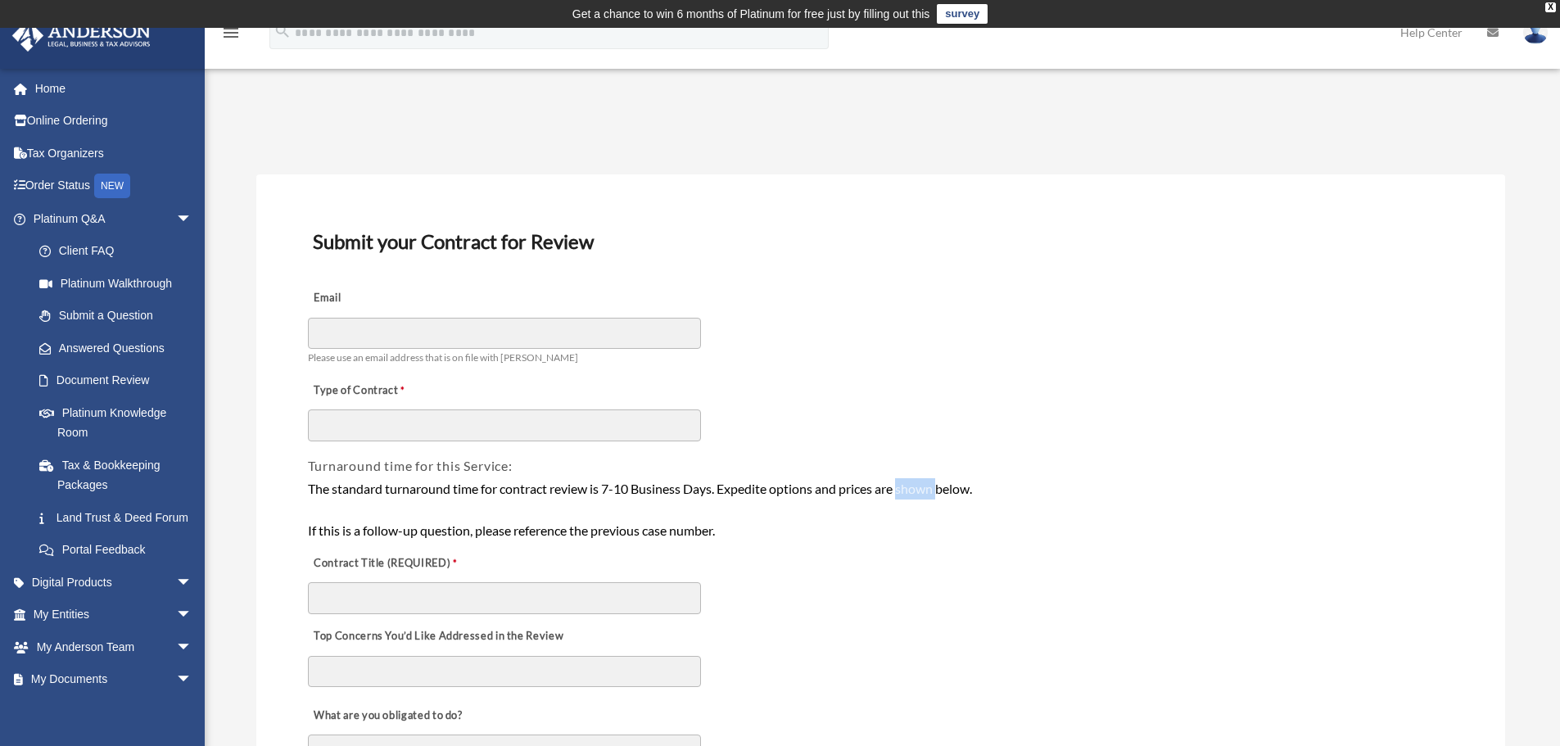
click at [934, 486] on div "The standard turnaround time for contract review is 7-10 Business Days. Expedit…" at bounding box center [881, 509] width 1146 height 63
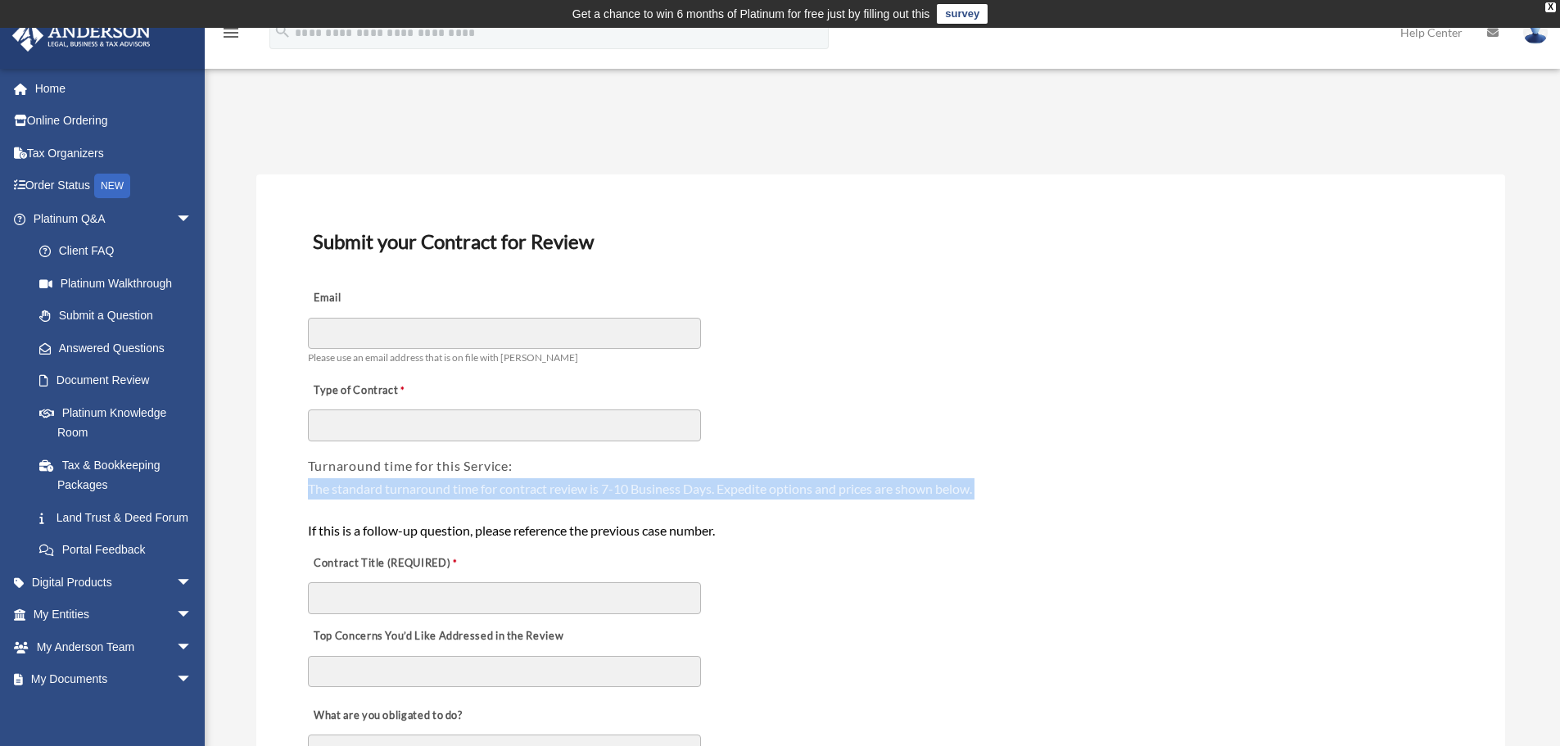
click at [934, 486] on div "The standard turnaround time for contract review is 7-10 Business Days. Expedit…" at bounding box center [881, 509] width 1146 height 63
click at [840, 499] on div "The standard turnaround time for contract review is 7-10 Business Days. Expedit…" at bounding box center [881, 509] width 1146 height 63
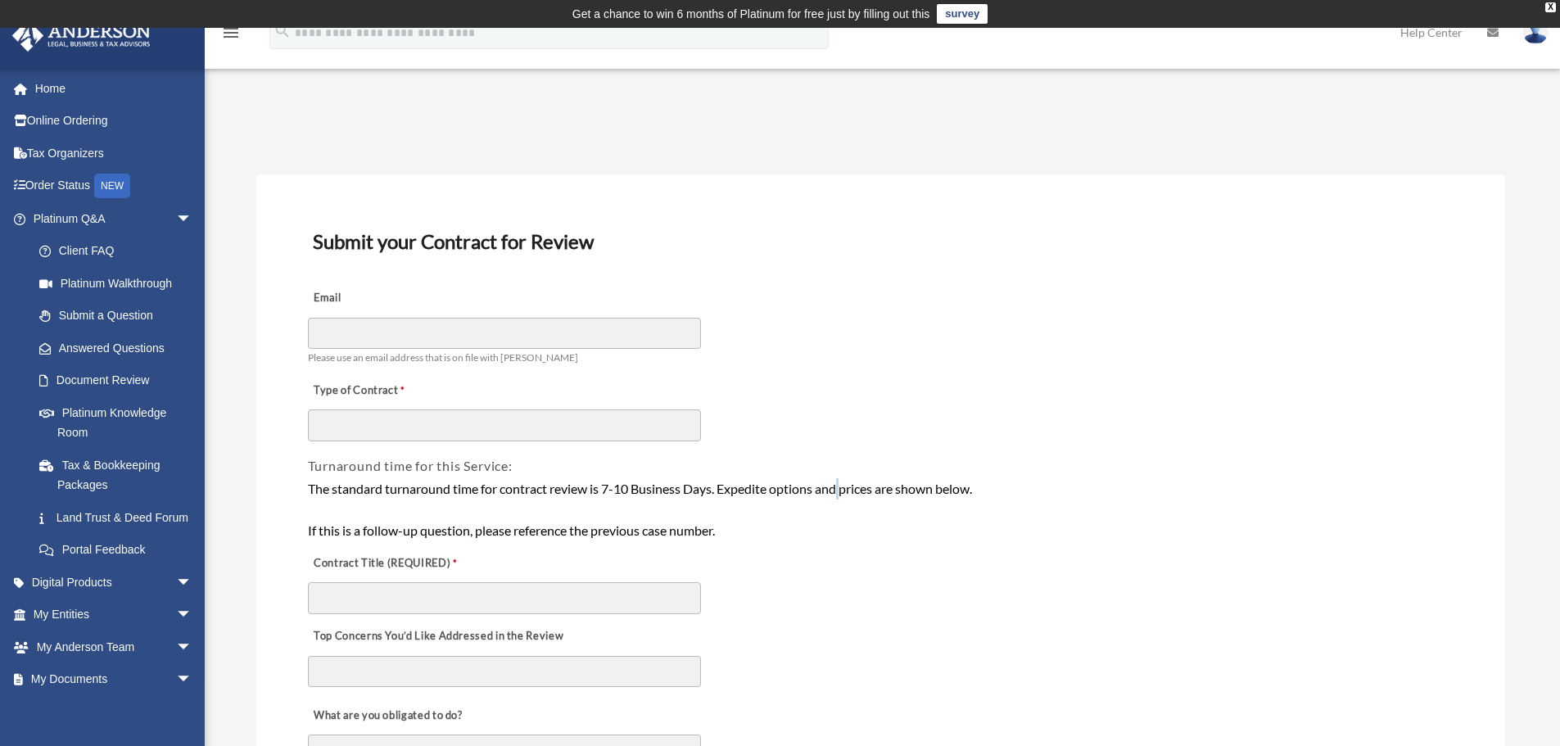
click at [840, 499] on div "The standard turnaround time for contract review is 7-10 Business Days. Expedit…" at bounding box center [881, 509] width 1146 height 63
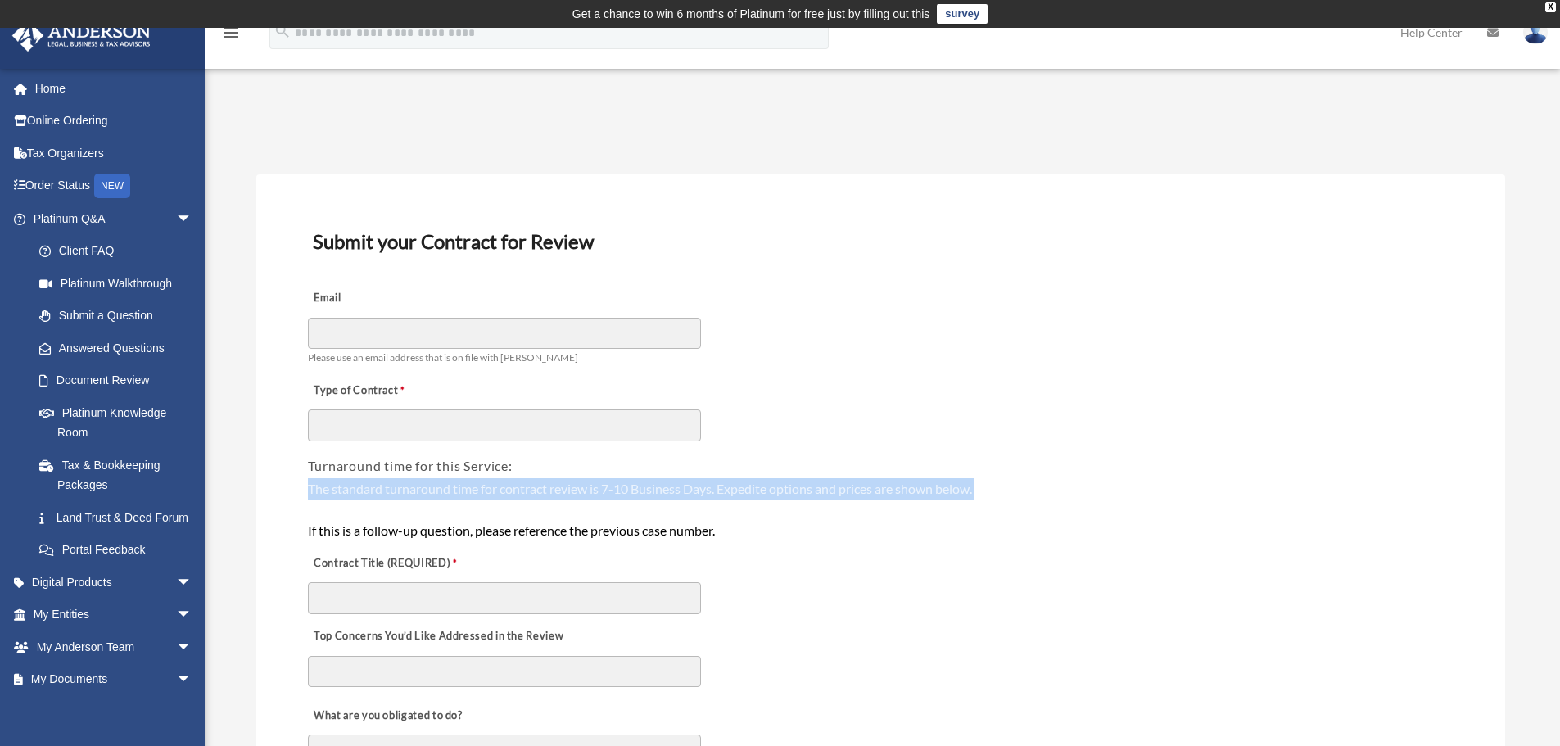
click at [840, 499] on div "The standard turnaround time for contract review is 7-10 Business Days. Expedit…" at bounding box center [881, 509] width 1146 height 63
click at [791, 502] on div "The standard turnaround time for contract review is 7-10 Business Days. Expedit…" at bounding box center [881, 509] width 1146 height 63
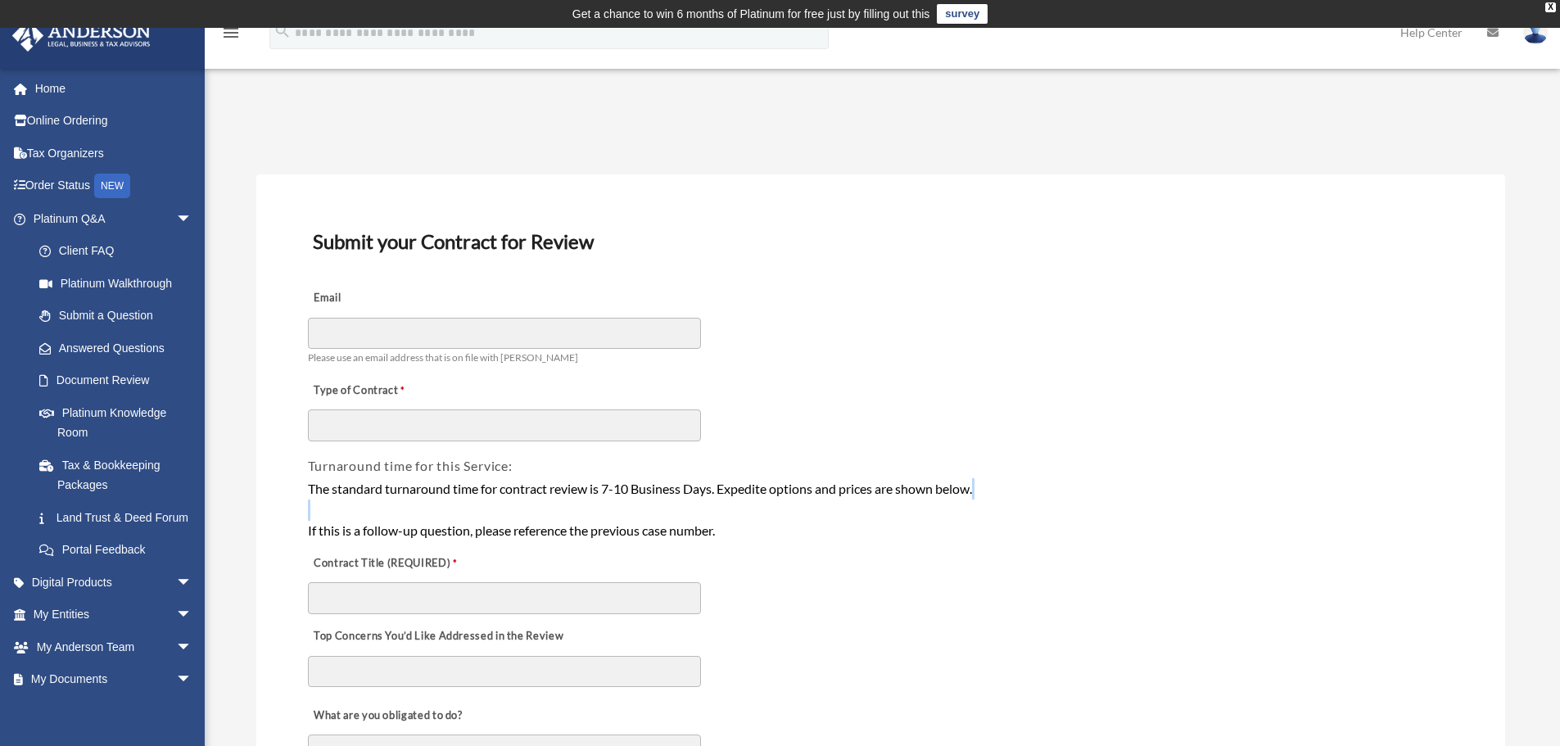
click at [791, 502] on div "The standard turnaround time for contract review is 7-10 Business Days. Expedit…" at bounding box center [881, 509] width 1146 height 63
click at [822, 494] on div "The standard turnaround time for contract review is 7-10 Business Days. Expedit…" at bounding box center [881, 509] width 1146 height 63
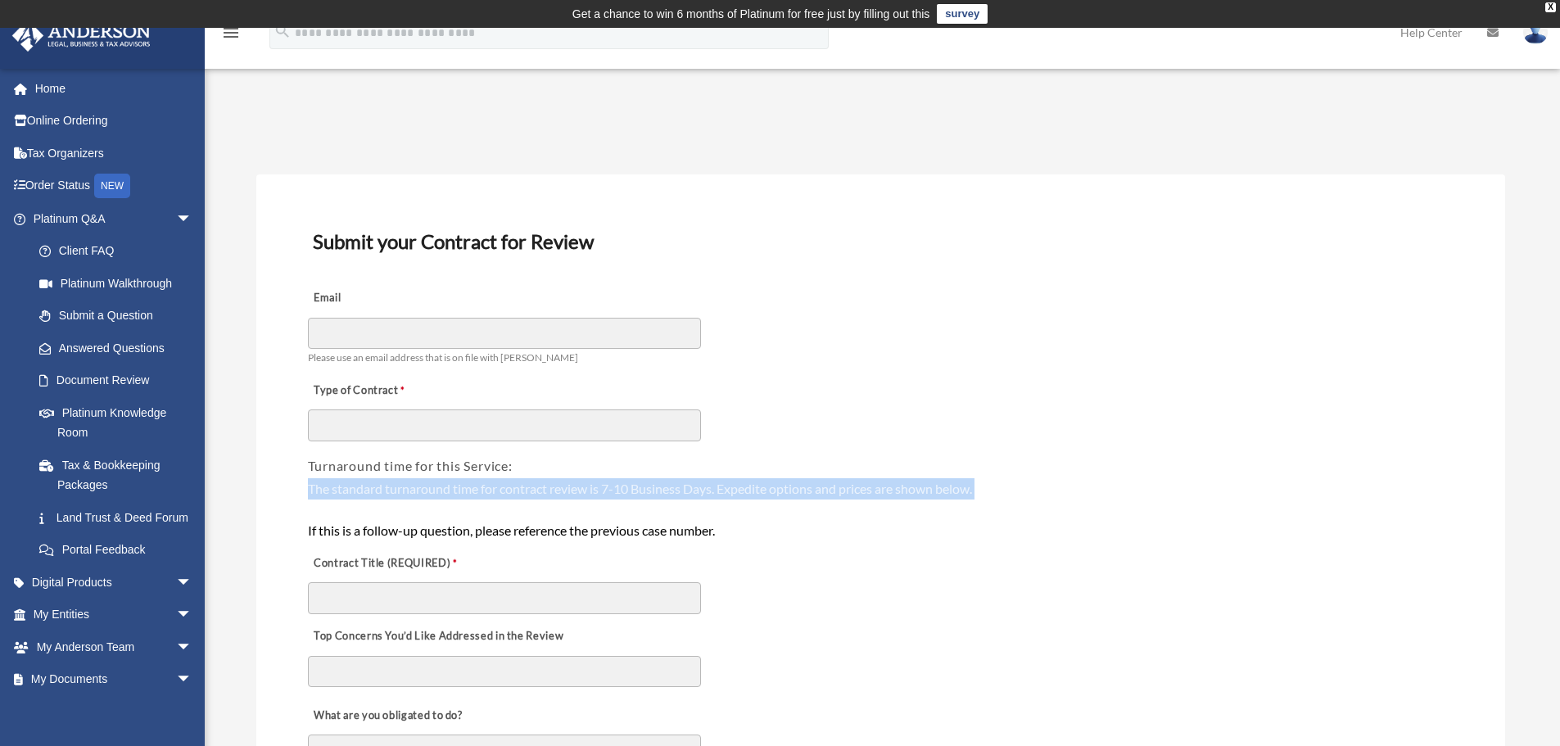
click at [822, 494] on div "The standard turnaround time for contract review is 7-10 Business Days. Expedit…" at bounding box center [881, 509] width 1146 height 63
click at [762, 486] on div "The standard turnaround time for contract review is 7-10 Business Days. Expedit…" at bounding box center [881, 509] width 1146 height 63
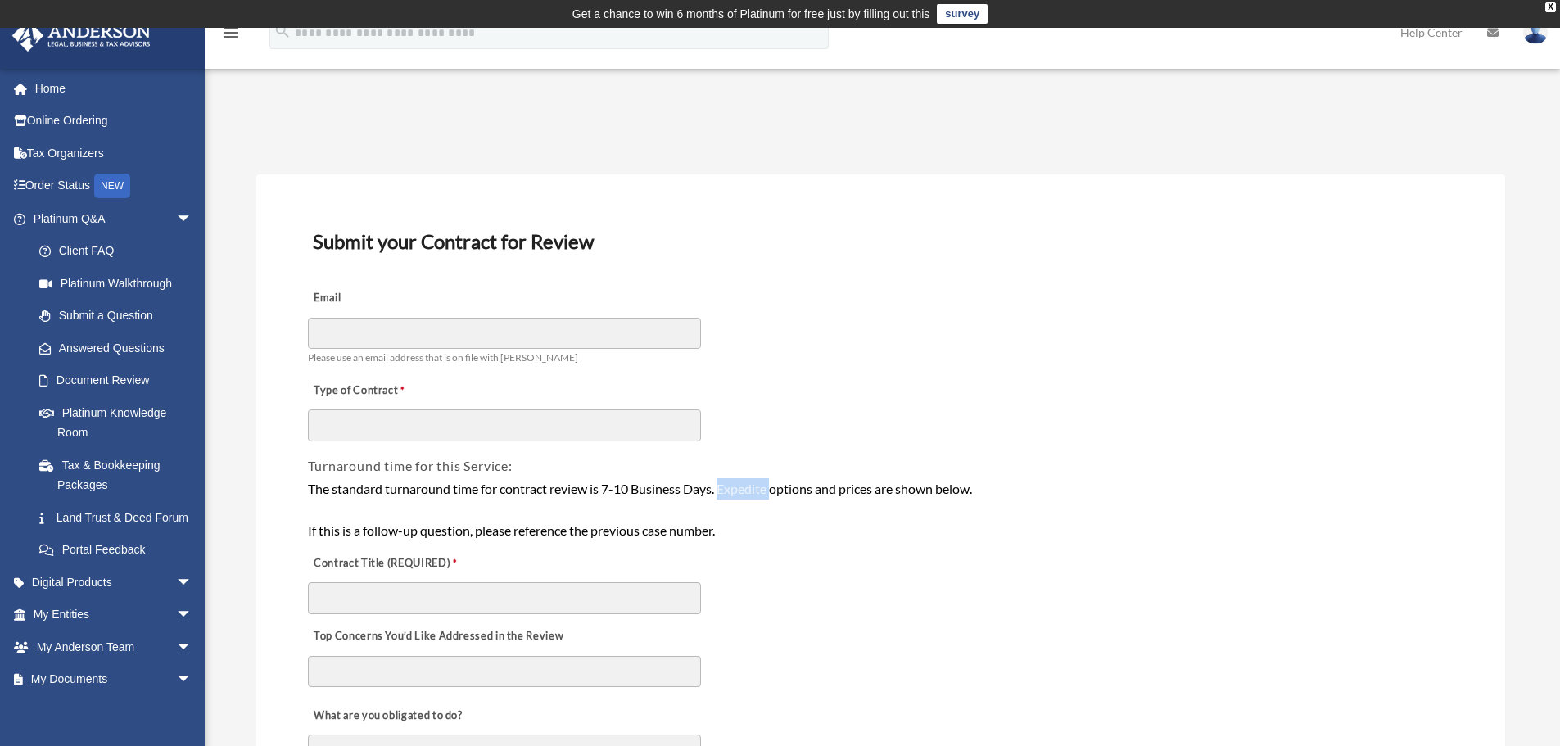
click at [762, 486] on div "The standard turnaround time for contract review is 7-10 Business Days. Expedit…" at bounding box center [881, 509] width 1146 height 63
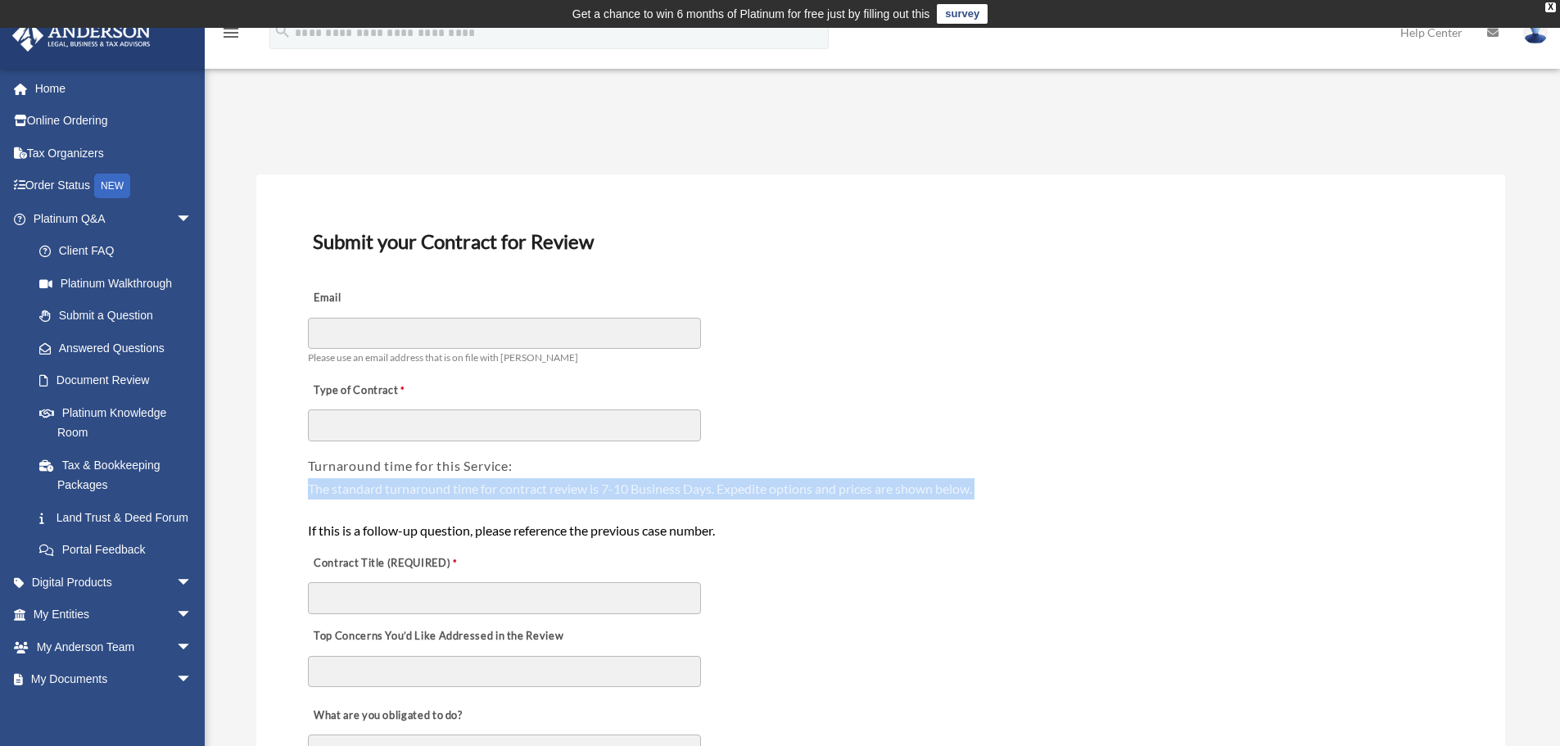
click at [762, 486] on div "The standard turnaround time for contract review is 7-10 Business Days. Expedit…" at bounding box center [881, 509] width 1146 height 63
click at [809, 489] on div "The standard turnaround time for contract review is 7-10 Business Days. Expedit…" at bounding box center [881, 509] width 1146 height 63
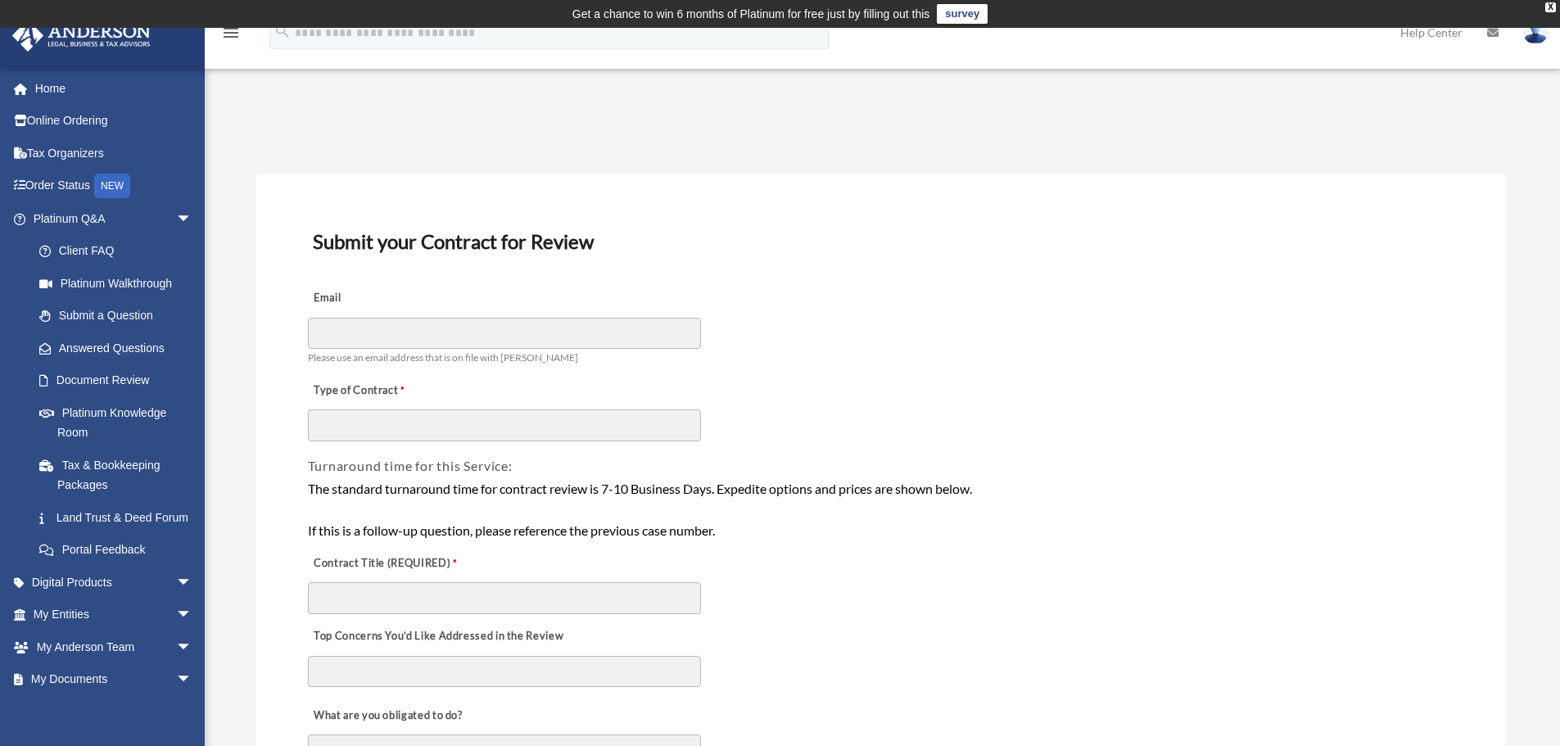
click at [809, 489] on div "The standard turnaround time for contract review is 7-10 Business Days. Expedit…" at bounding box center [881, 509] width 1146 height 63
click at [807, 491] on div "The standard turnaround time for contract review is 7-10 Business Days. Expedit…" at bounding box center [881, 509] width 1146 height 63
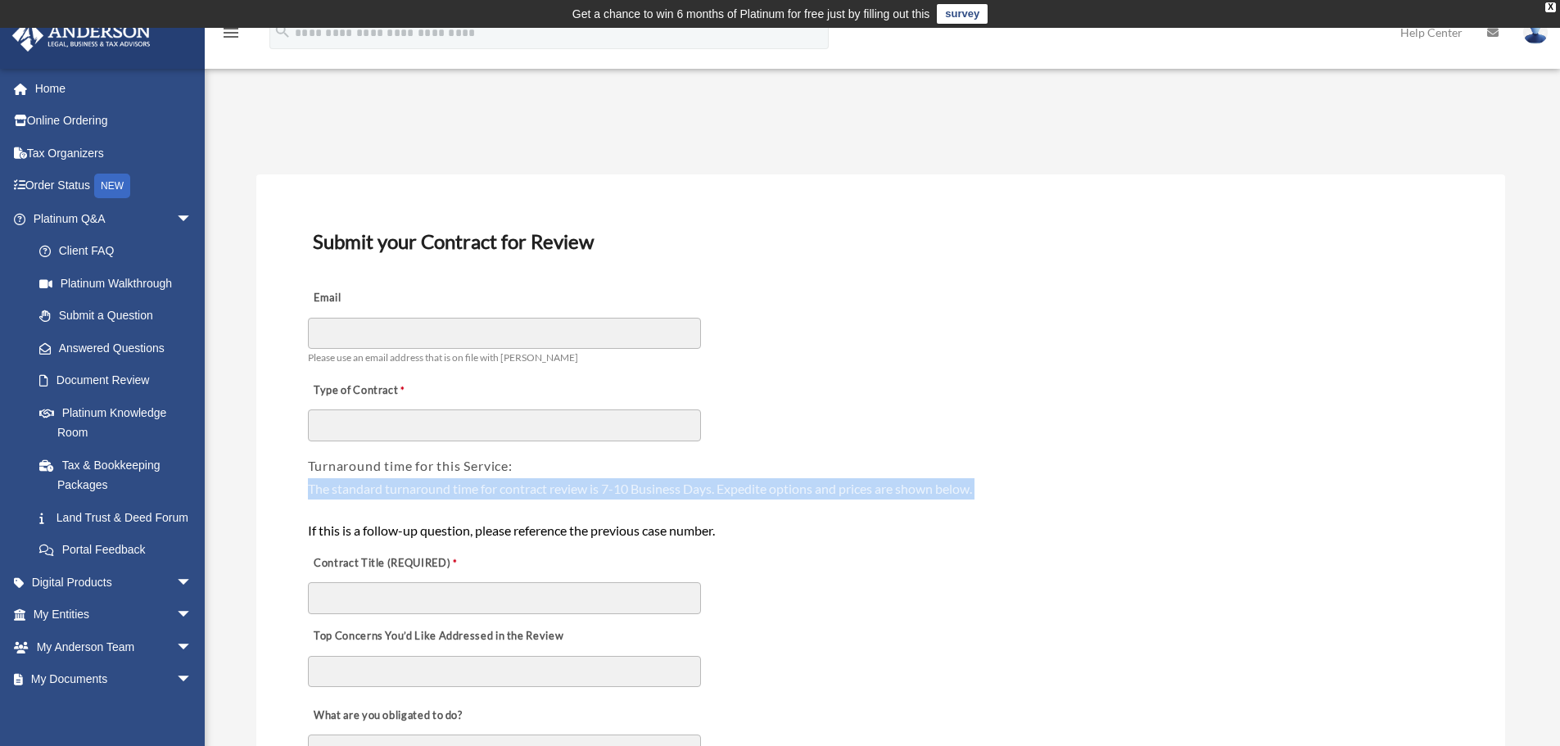
click at [807, 491] on div "The standard turnaround time for contract review is 7-10 Business Days. Expedit…" at bounding box center [881, 509] width 1146 height 63
click at [740, 496] on div "The standard turnaround time for contract review is 7-10 Business Days. Expedit…" at bounding box center [881, 509] width 1146 height 63
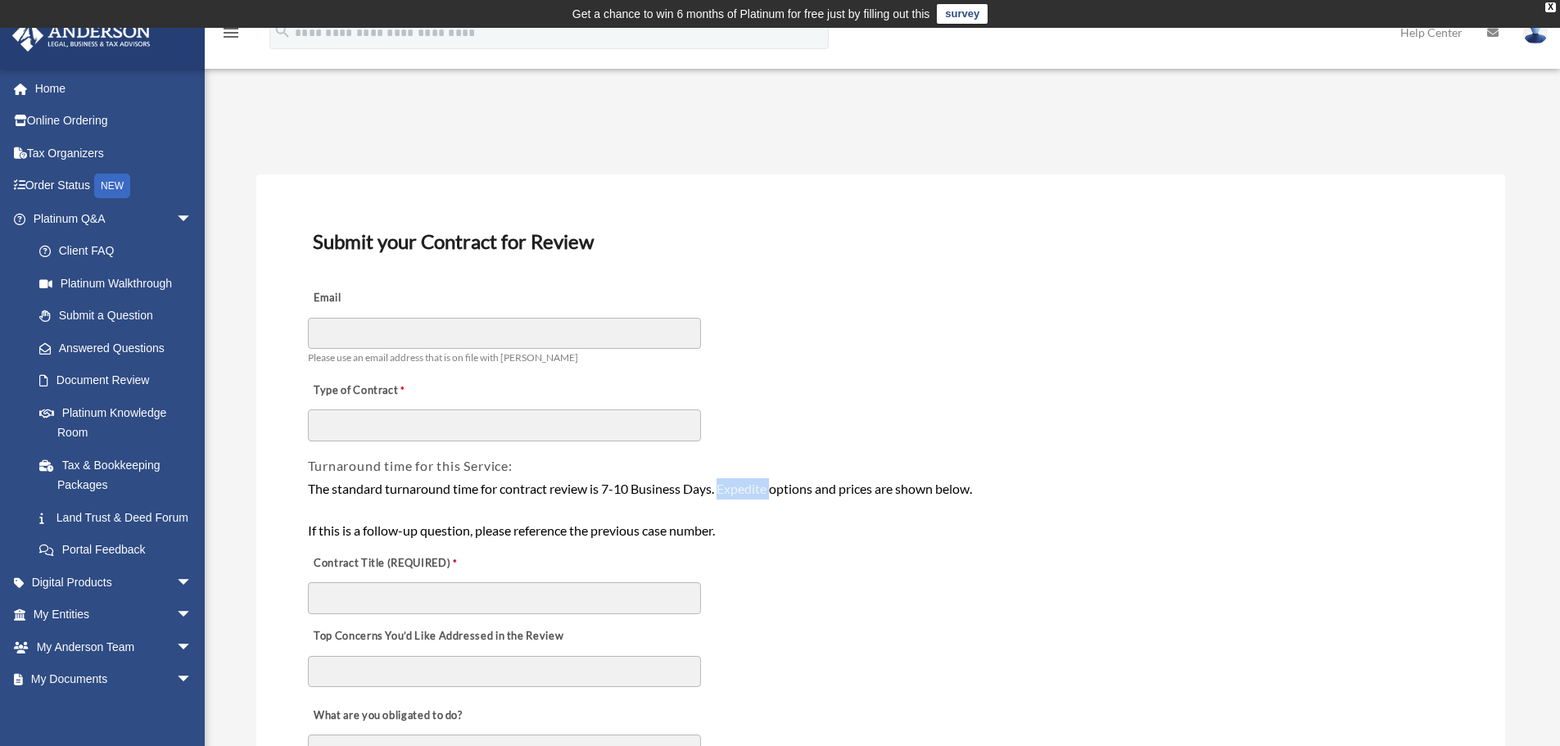
click at [740, 496] on div "The standard turnaround time for contract review is 7-10 Business Days. Expedit…" at bounding box center [881, 509] width 1146 height 63
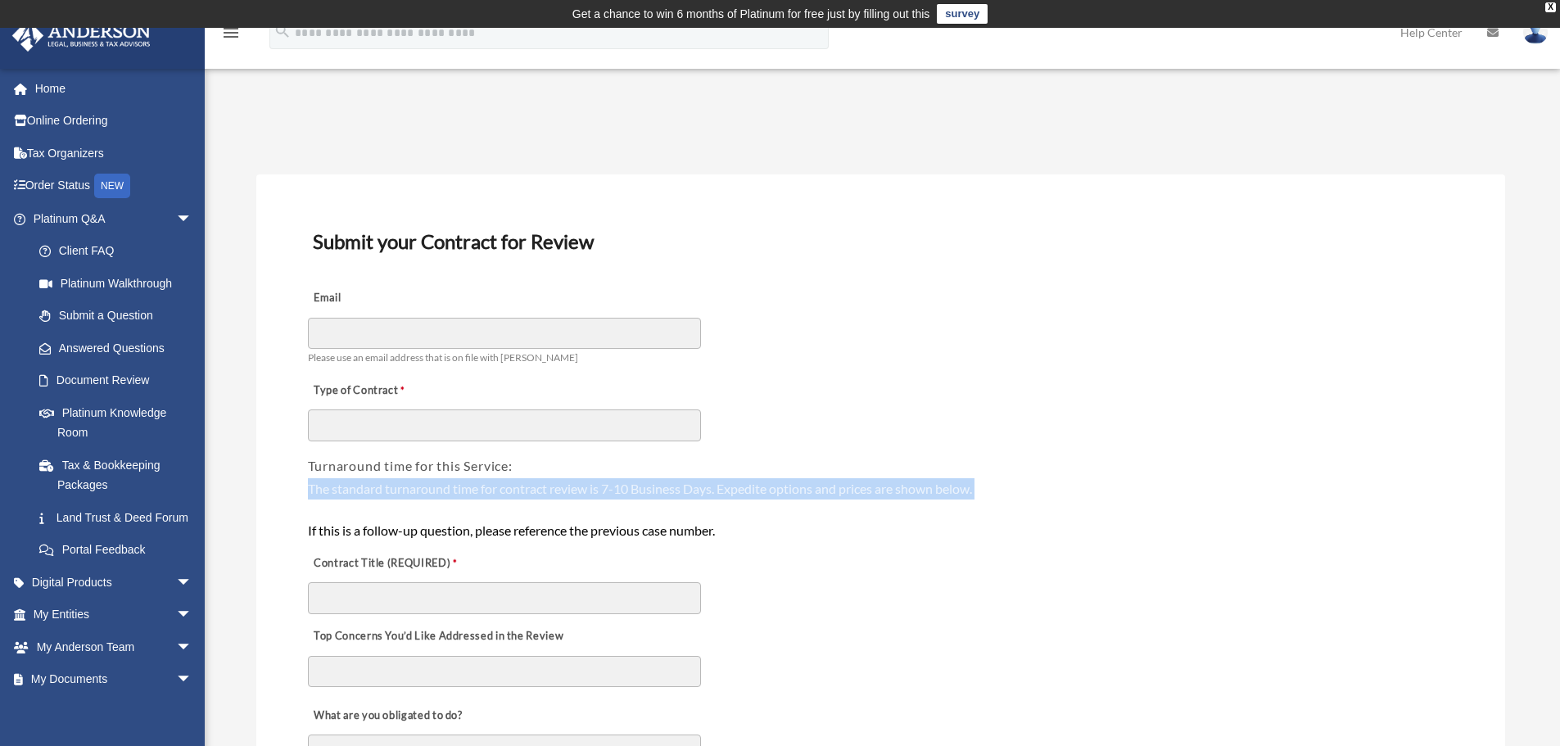
click at [740, 496] on div "The standard turnaround time for contract review is 7-10 Business Days. Expedit…" at bounding box center [881, 509] width 1146 height 63
click at [794, 498] on div "The standard turnaround time for contract review is 7-10 Business Days. Expedit…" at bounding box center [881, 509] width 1146 height 63
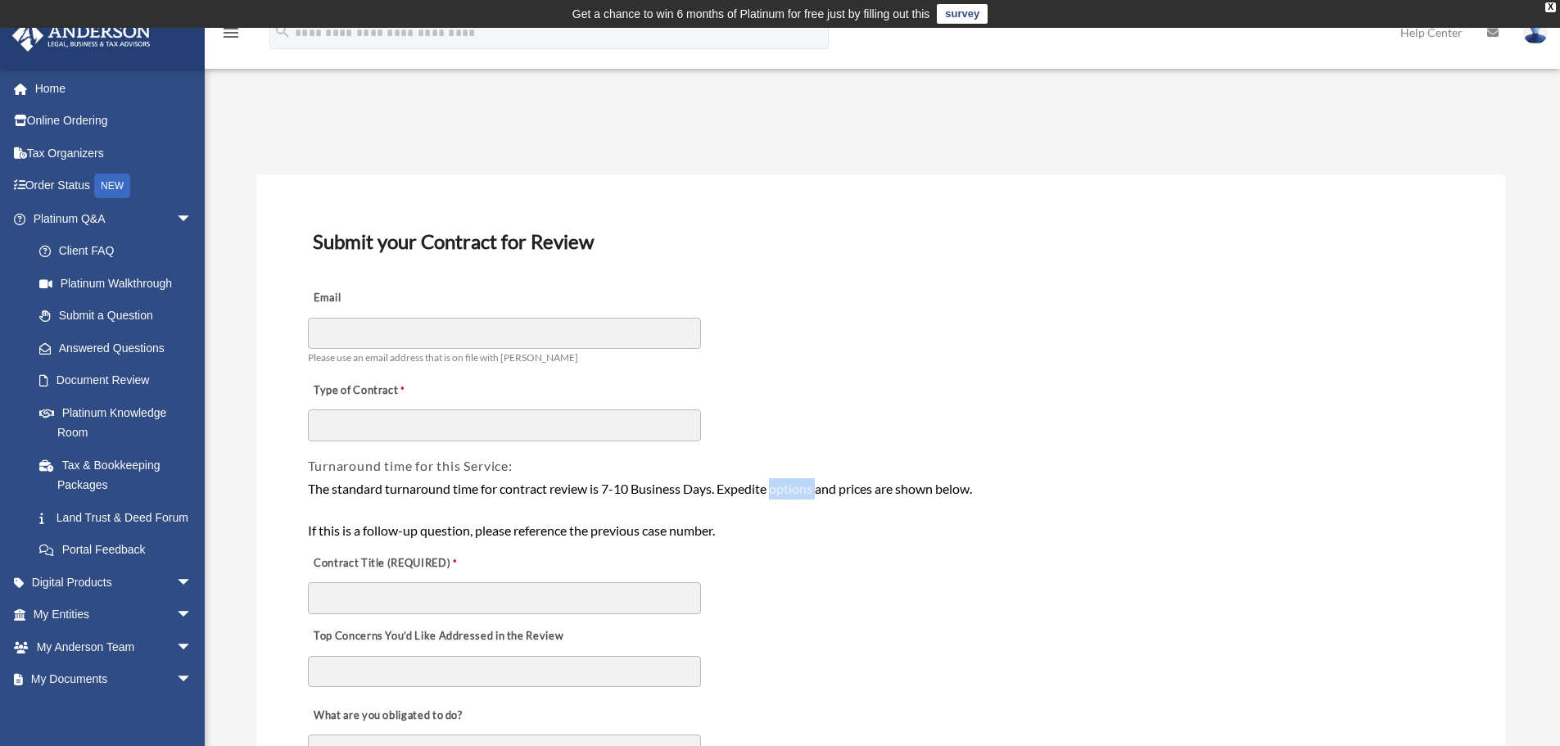
click at [794, 498] on div "The standard turnaround time for contract review is 7-10 Business Days. Expedit…" at bounding box center [881, 509] width 1146 height 63
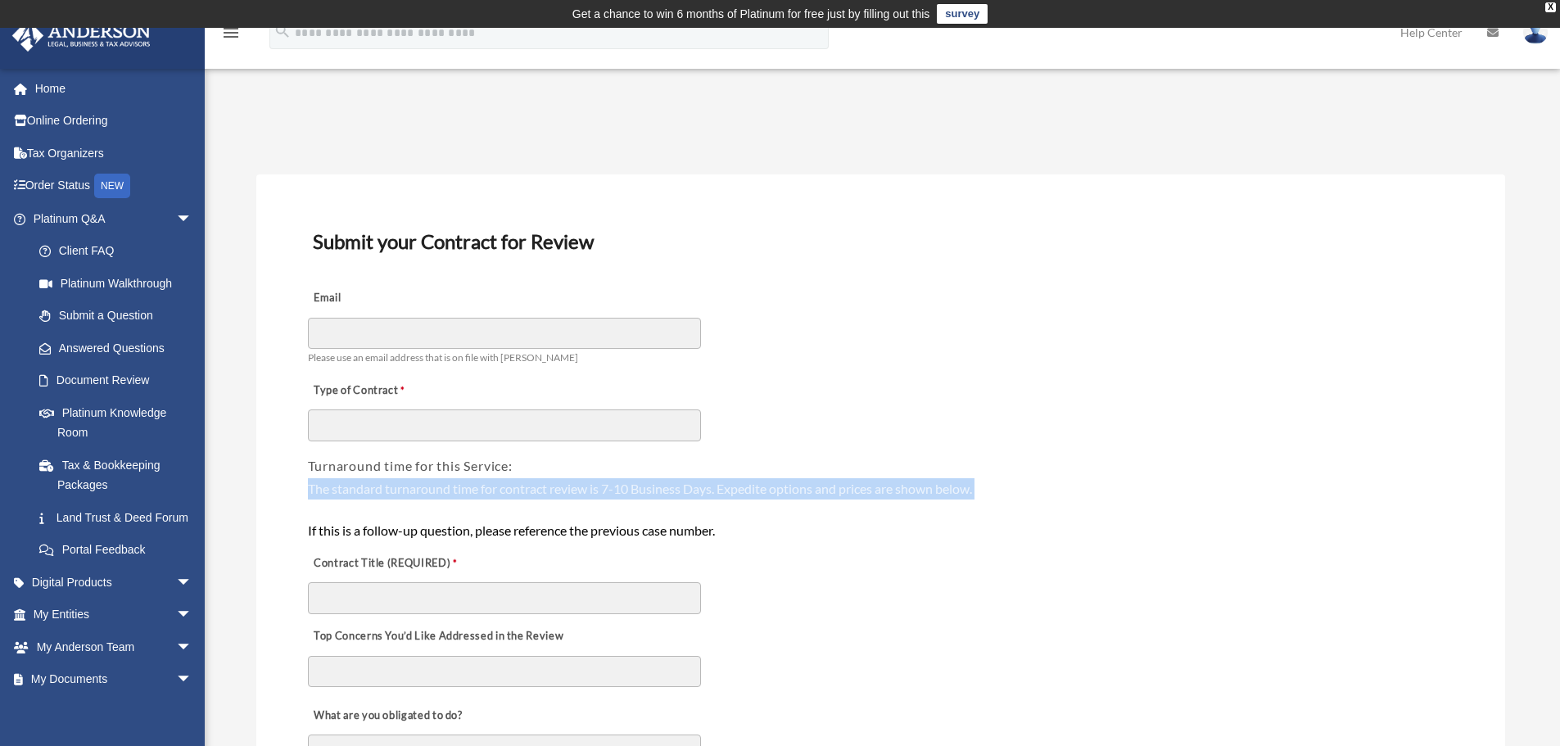
click at [794, 498] on div "The standard turnaround time for contract review is 7-10 Business Days. Expedit…" at bounding box center [881, 509] width 1146 height 63
click at [723, 493] on div "The standard turnaround time for contract review is 7-10 Business Days. Expedit…" at bounding box center [881, 509] width 1146 height 63
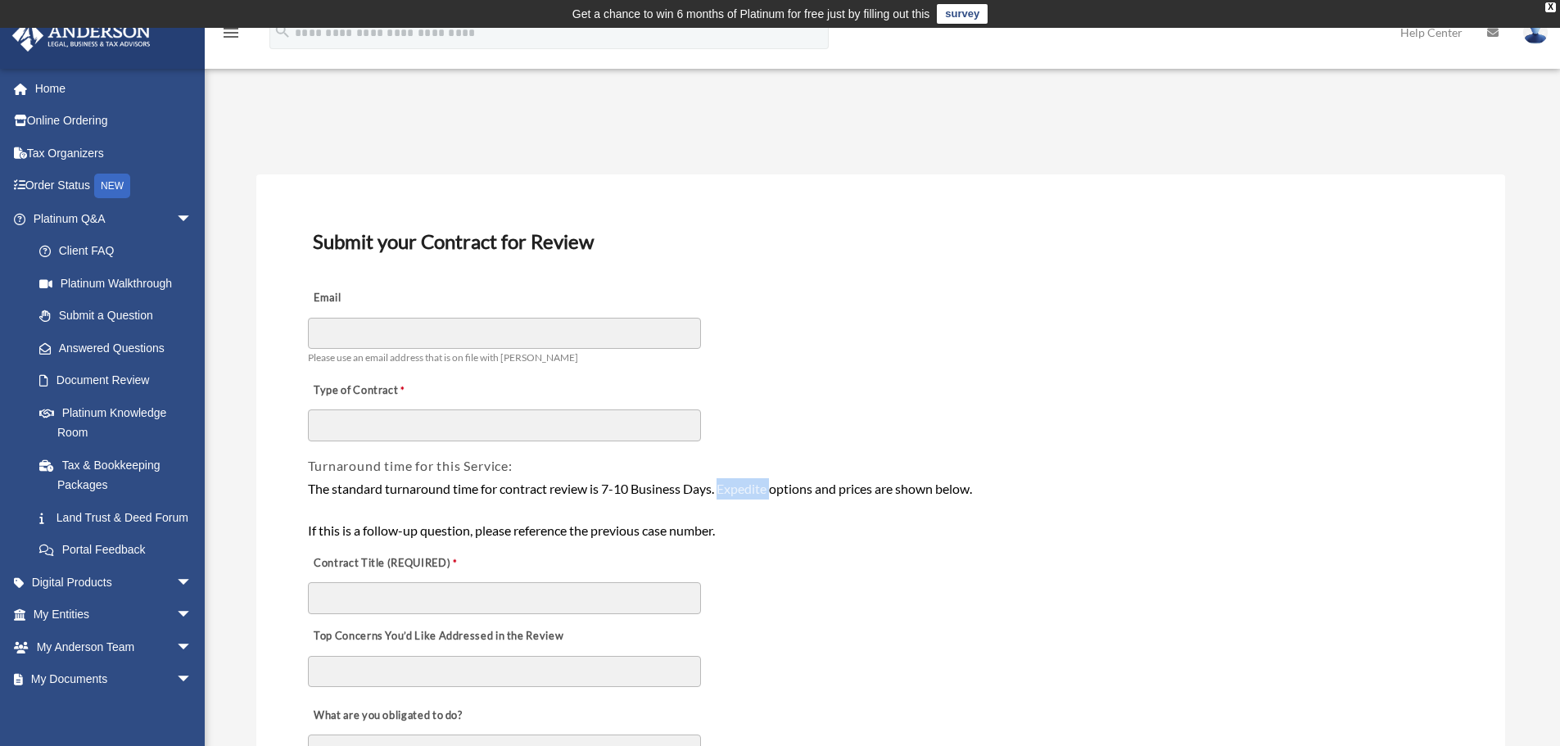
click at [723, 493] on div "The standard turnaround time for contract review is 7-10 Business Days. Expedit…" at bounding box center [881, 509] width 1146 height 63
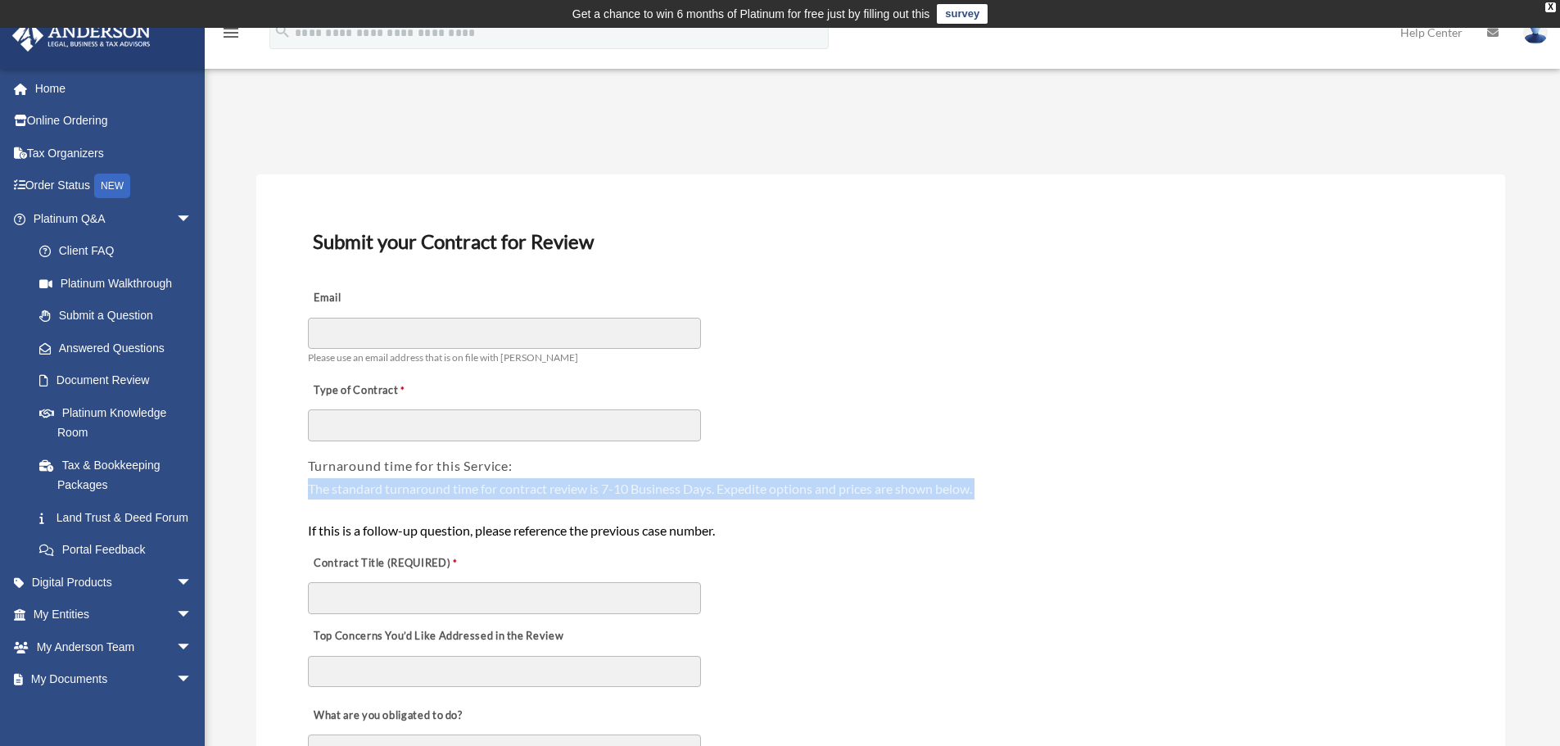
click at [723, 493] on div "The standard turnaround time for contract review is 7-10 Business Days. Expedit…" at bounding box center [881, 509] width 1146 height 63
click at [766, 494] on div "The standard turnaround time for contract review is 7-10 Business Days. Expedit…" at bounding box center [881, 509] width 1146 height 63
